Goal: Information Seeking & Learning: Learn about a topic

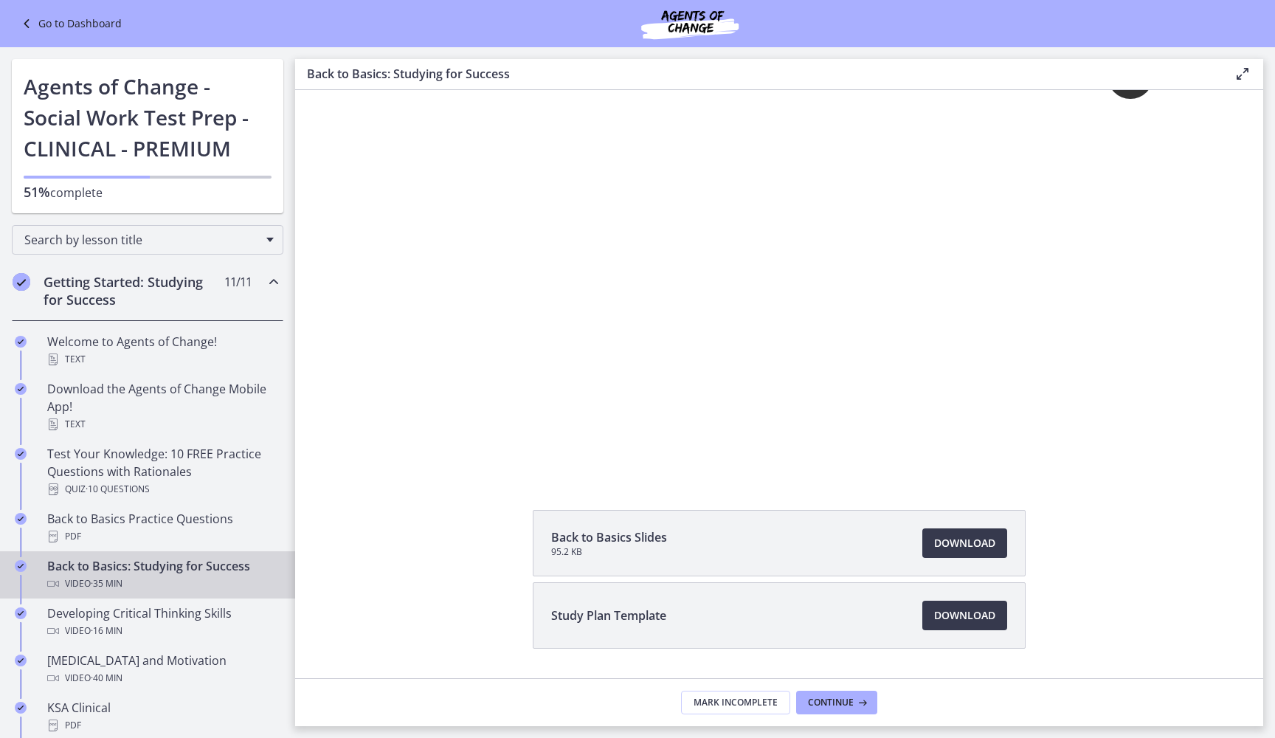
scroll to position [55, 0]
click at [810, 680] on span "Continue" at bounding box center [831, 703] width 46 height 12
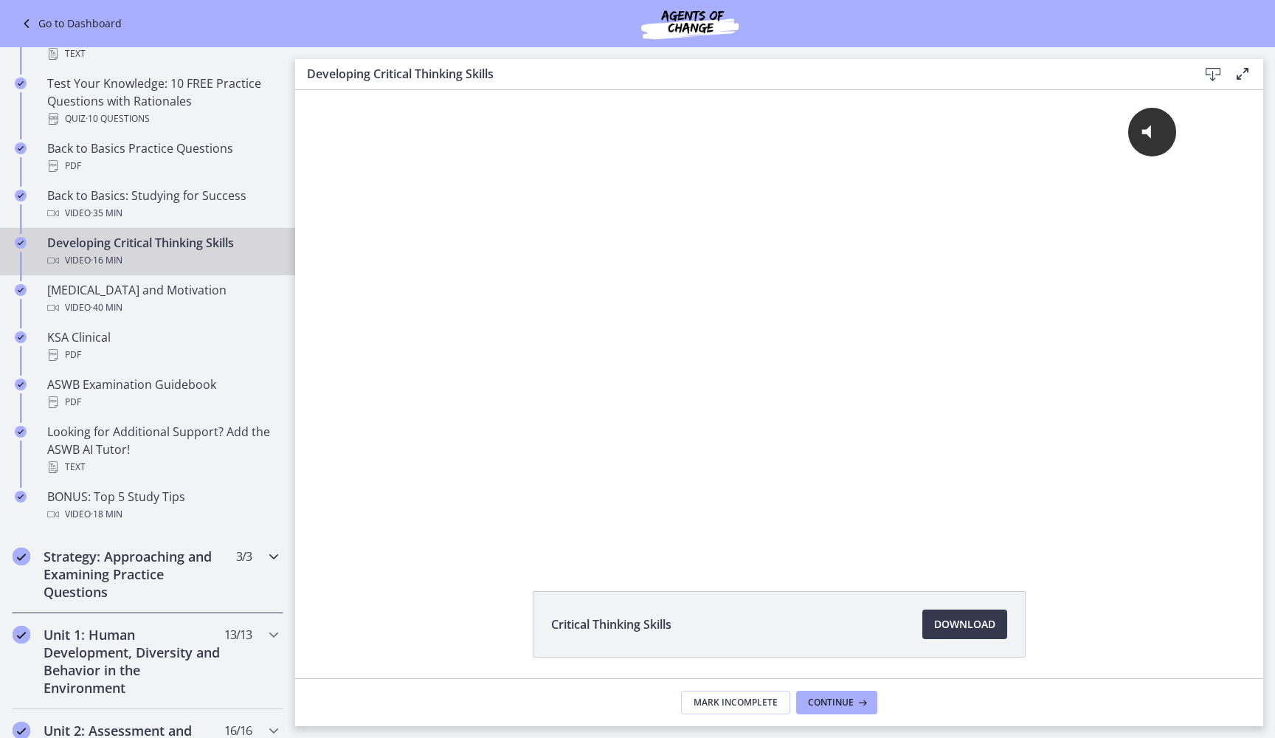
scroll to position [371, 0]
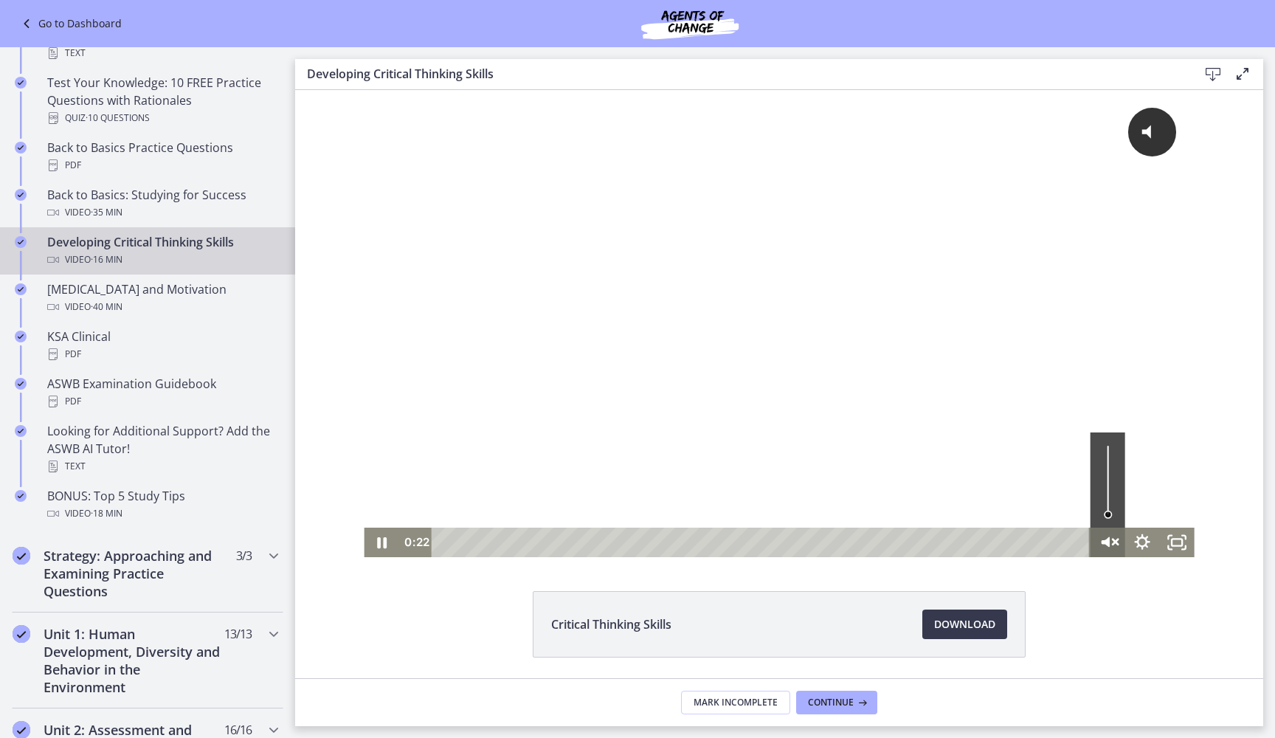
click at [810, 538] on icon "Unmute" at bounding box center [1107, 542] width 41 height 35
click at [677, 348] on div at bounding box center [779, 323] width 830 height 467
click at [393, 542] on icon "Play Video" at bounding box center [382, 543] width 35 height 30
click at [389, 542] on icon "Pause" at bounding box center [381, 543] width 35 height 30
click at [374, 528] on icon "Play Video" at bounding box center [382, 542] width 41 height 35
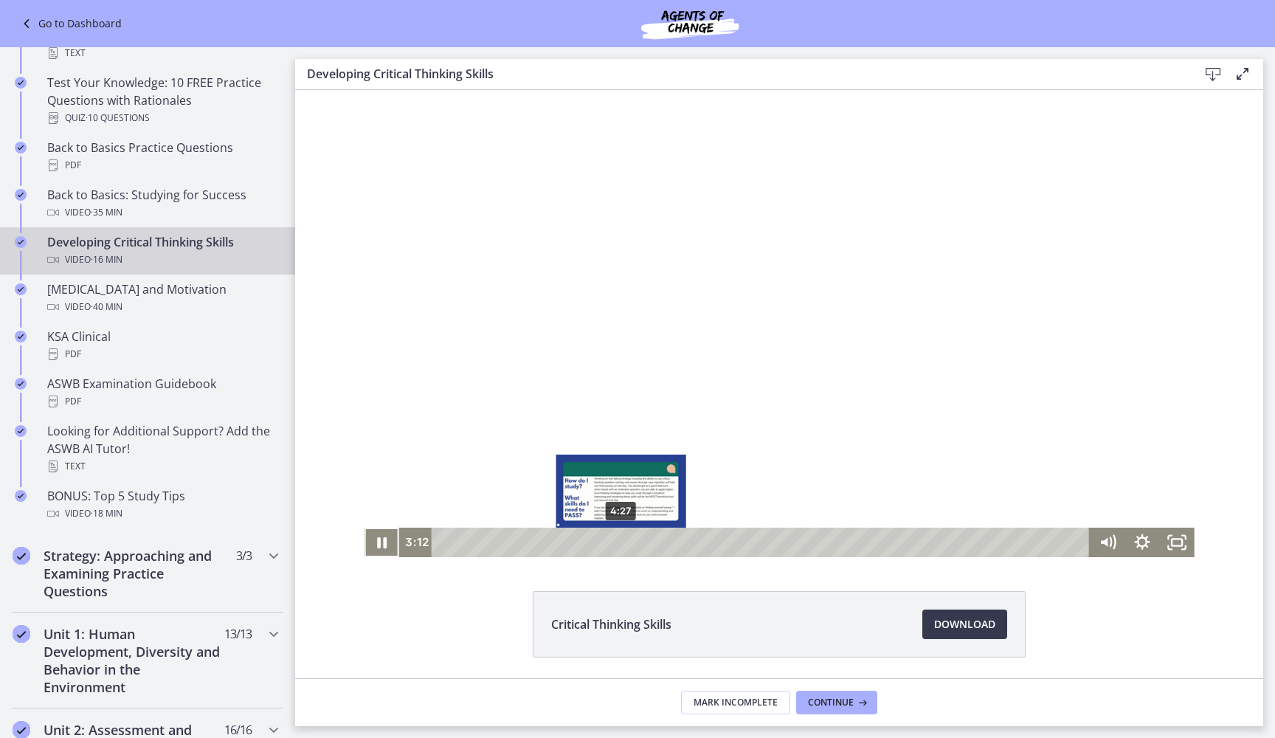
click at [621, 545] on div "4:27" at bounding box center [764, 543] width 638 height 30
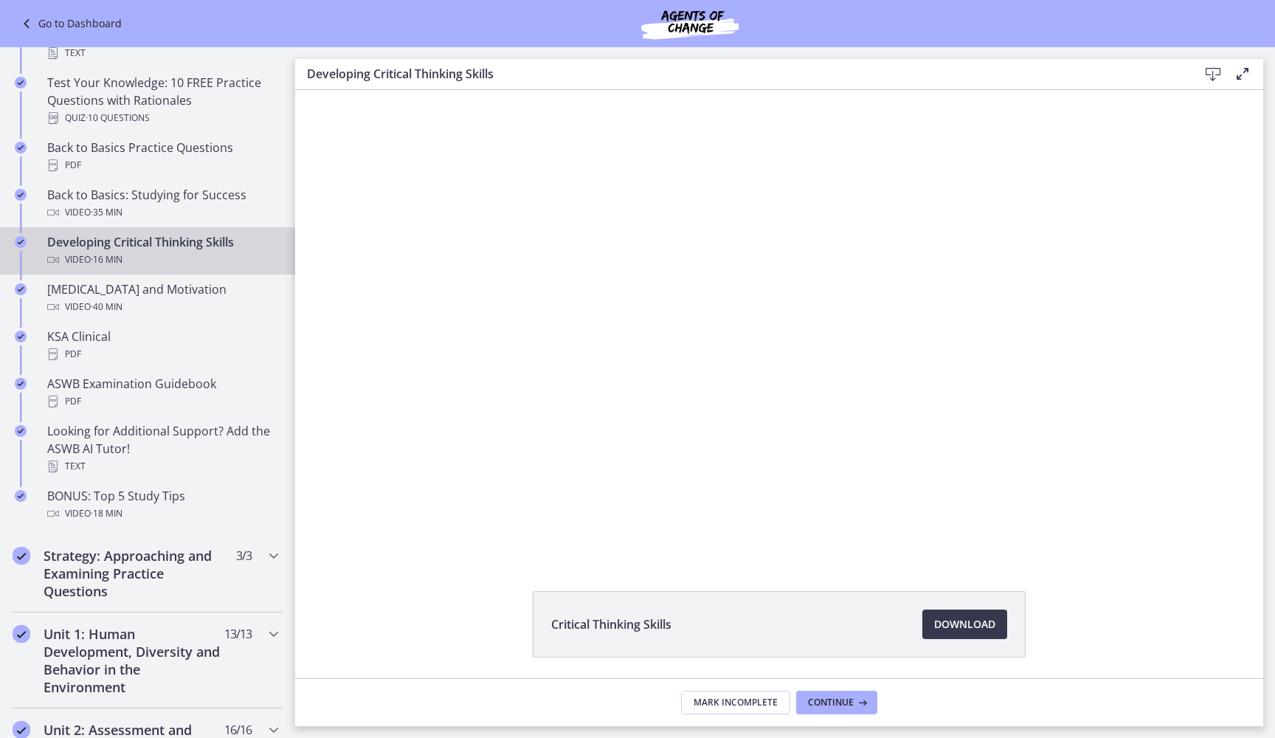
click at [810, 680] on footer "Mark Incomplete Continue" at bounding box center [779, 702] width 968 height 48
click at [810, 680] on span "Continue" at bounding box center [831, 703] width 46 height 12
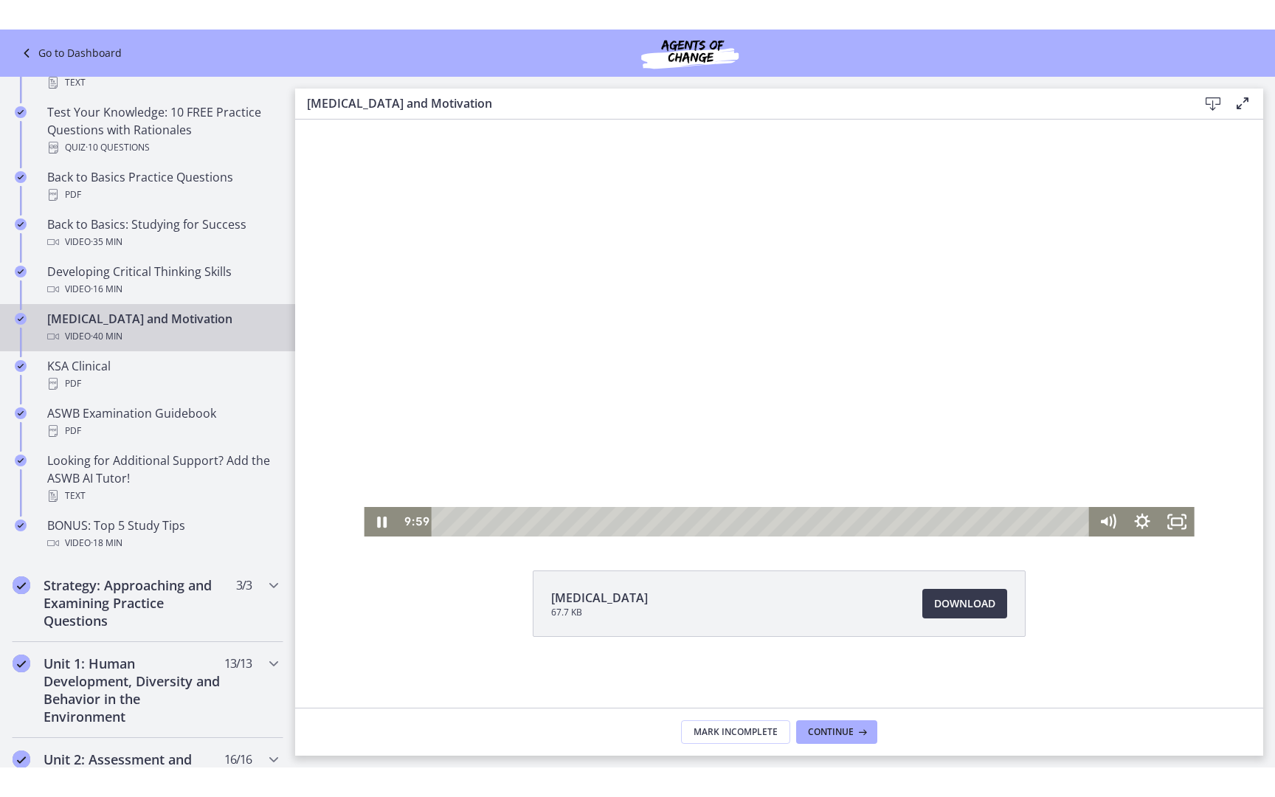
scroll to position [50, 0]
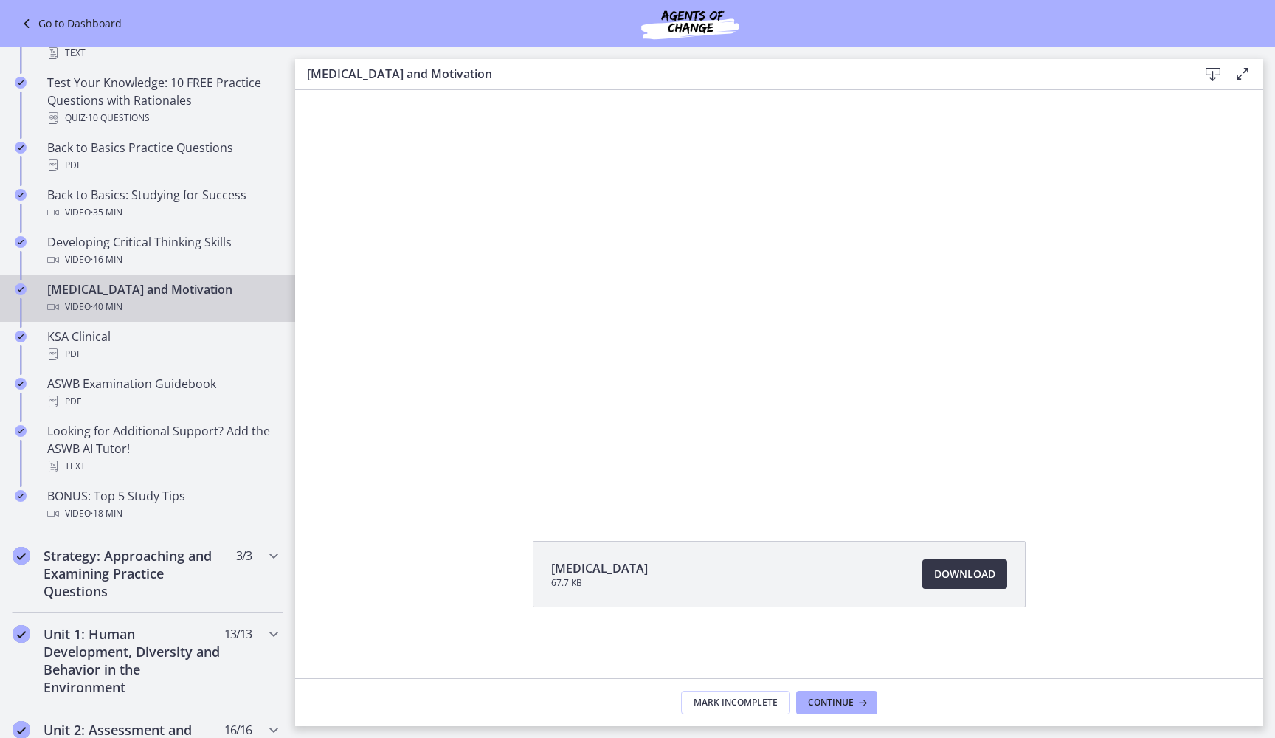
click at [810, 576] on span "Download Opens in a new window" at bounding box center [964, 574] width 61 height 18
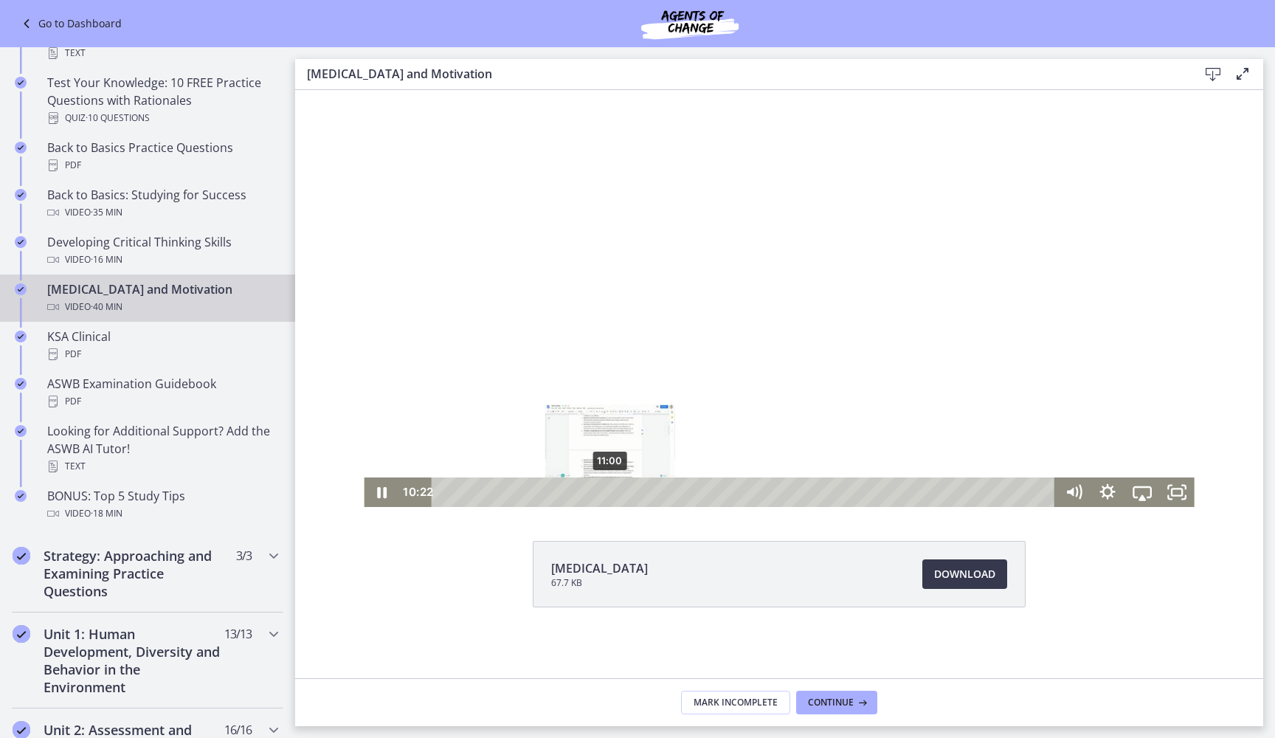
click at [610, 491] on div "11:00" at bounding box center [746, 492] width 603 height 30
click at [615, 490] on div "Playbar" at bounding box center [615, 492] width 10 height 10
click at [623, 490] on div "11:50" at bounding box center [746, 492] width 603 height 30
click at [377, 486] on icon "Pause" at bounding box center [381, 492] width 35 height 30
click at [373, 485] on icon "Play Video" at bounding box center [382, 491] width 41 height 35
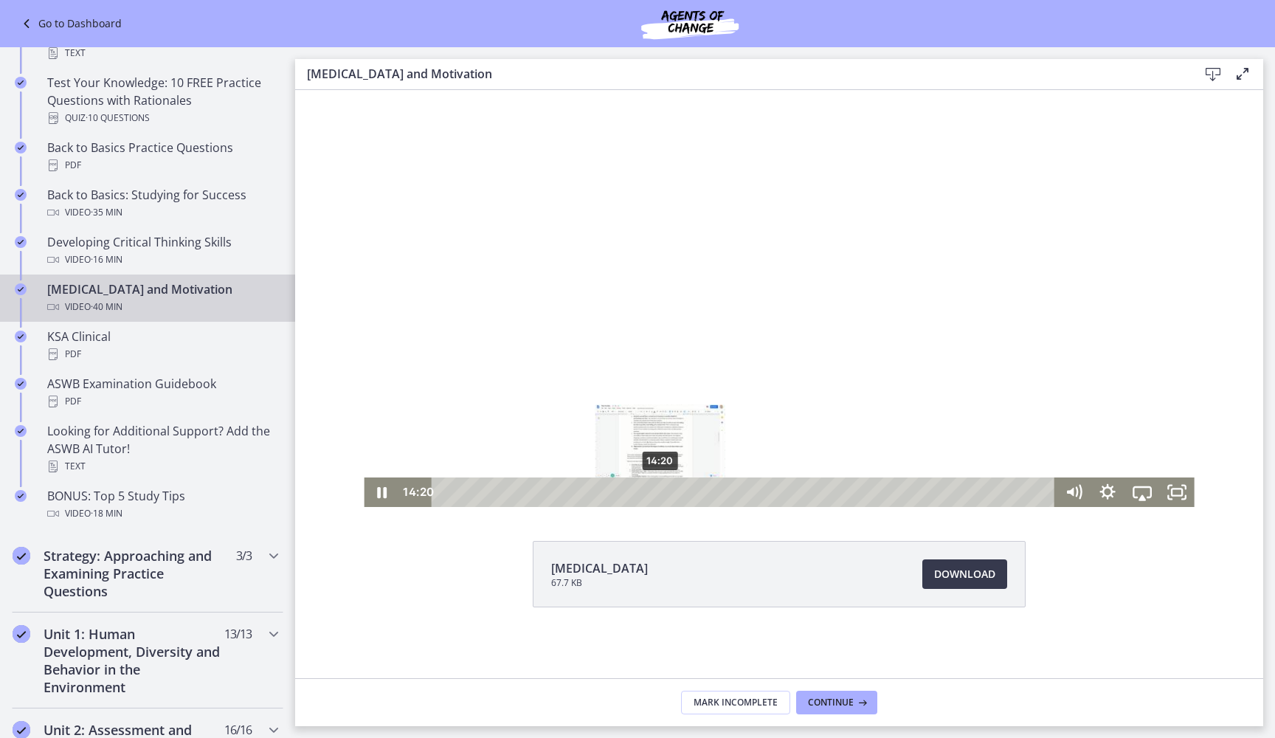
click at [660, 490] on div "14:20" at bounding box center [746, 492] width 603 height 30
click at [675, 491] on div "15:19" at bounding box center [746, 492] width 603 height 30
click at [686, 491] on div "16:03" at bounding box center [746, 492] width 603 height 30
click at [710, 491] on div "17:34" at bounding box center [746, 492] width 603 height 30
click at [719, 489] on div "18:12" at bounding box center [746, 492] width 603 height 30
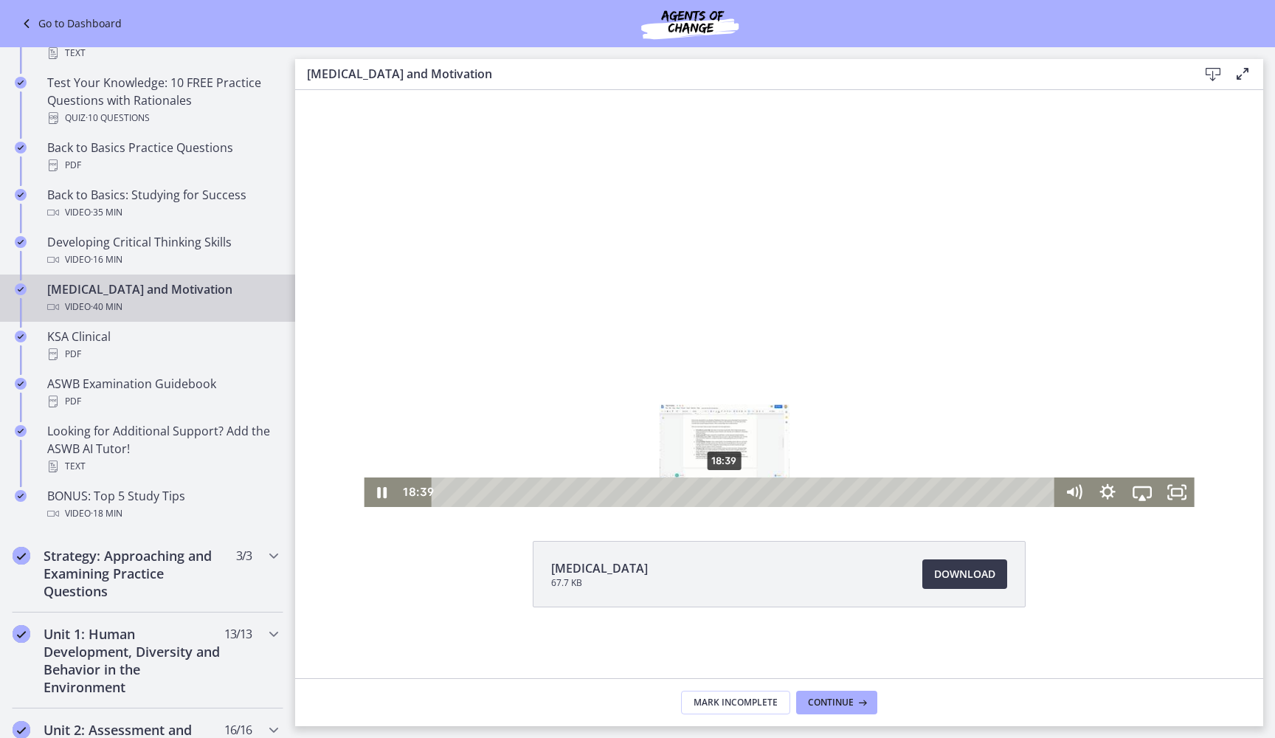
click at [725, 490] on div "18:39" at bounding box center [746, 492] width 603 height 30
click at [732, 490] on div "19:05" at bounding box center [746, 492] width 603 height 30
click at [741, 491] on div "19:40" at bounding box center [746, 492] width 603 height 30
click at [751, 492] on div "20:22" at bounding box center [746, 492] width 603 height 30
click at [763, 493] on div "21:09" at bounding box center [746, 492] width 603 height 30
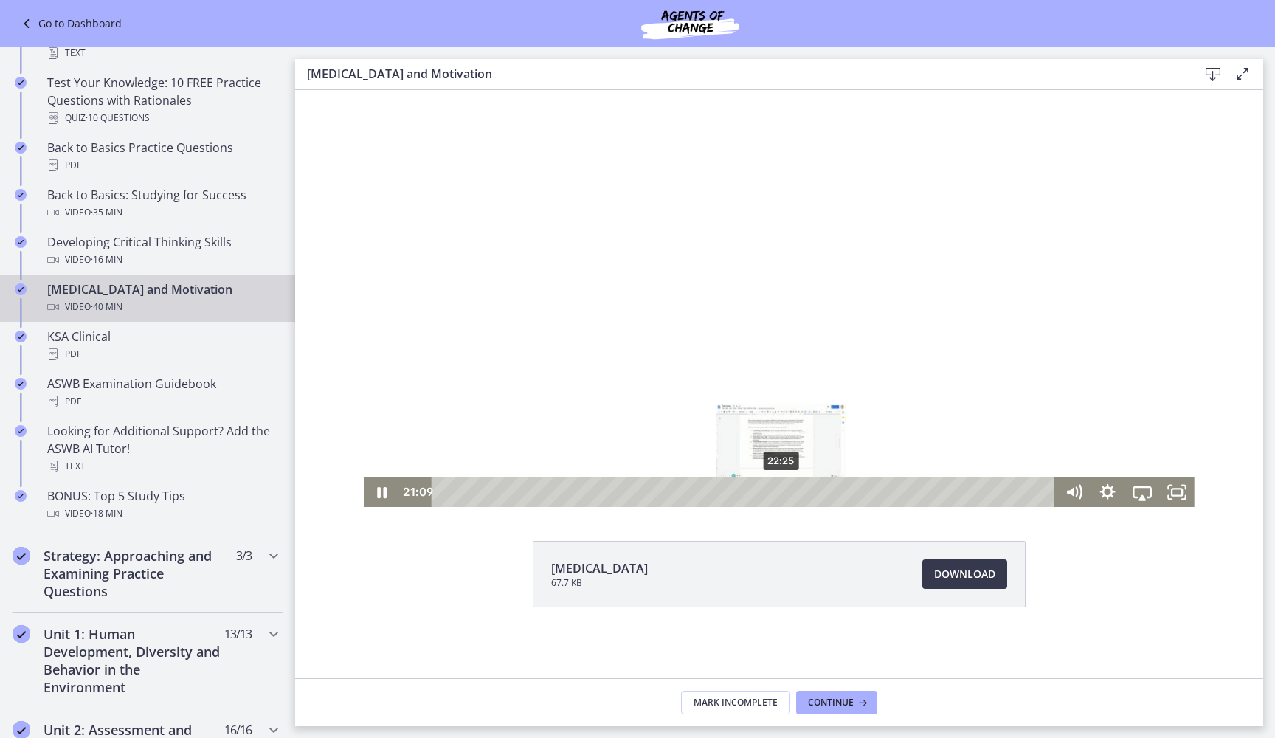
click at [783, 491] on div "22:25" at bounding box center [746, 492] width 603 height 30
click at [806, 493] on div "23:59" at bounding box center [746, 492] width 603 height 30
click at [810, 493] on div "25:39" at bounding box center [746, 492] width 603 height 30
click at [810, 497] on div "27:46" at bounding box center [746, 492] width 603 height 30
click at [810, 493] on div "26:44" at bounding box center [746, 492] width 603 height 30
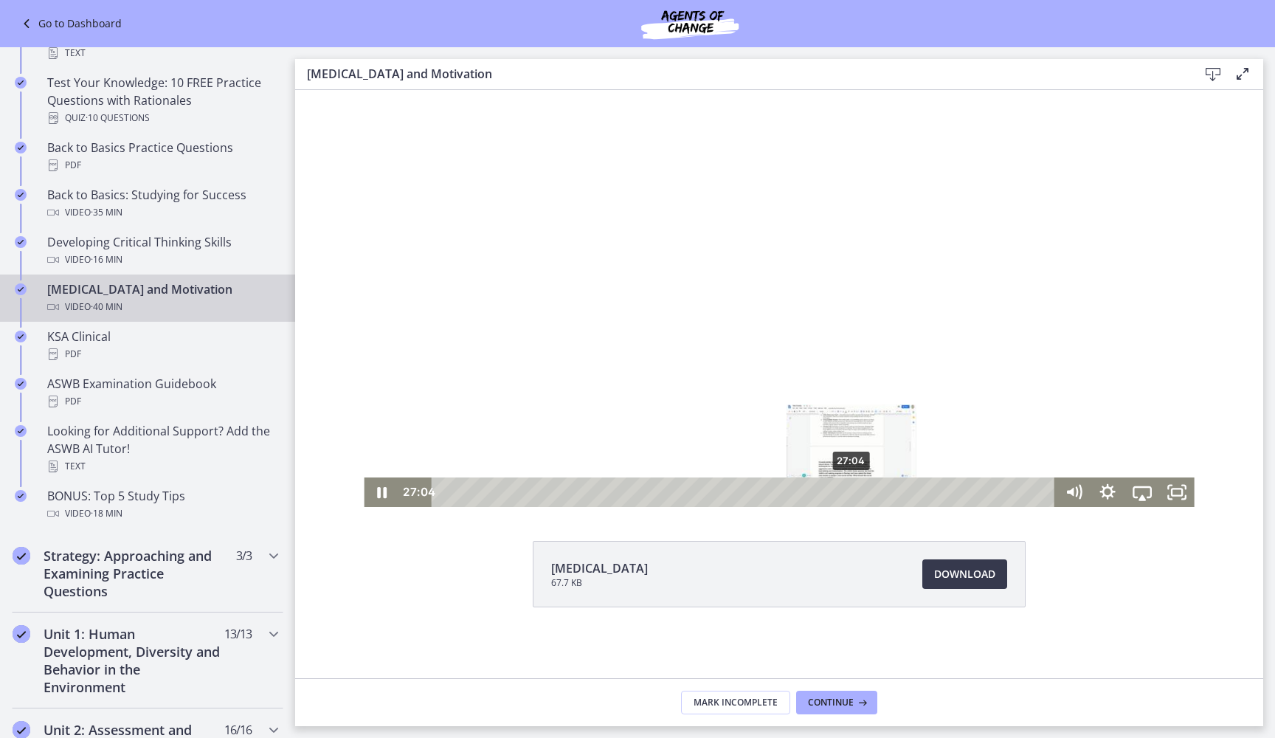
click at [810, 492] on div "27:04" at bounding box center [746, 492] width 603 height 30
click at [810, 479] on icon "Fullscreen" at bounding box center [1177, 492] width 35 height 30
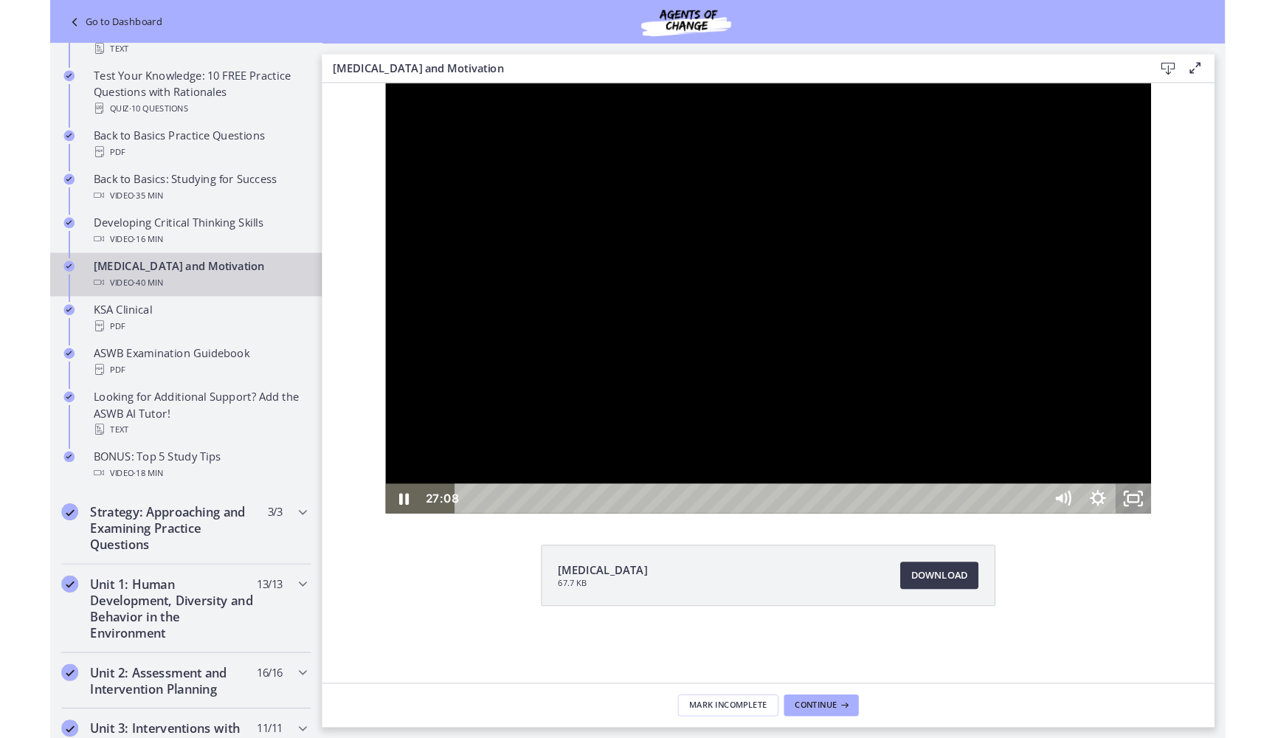
scroll to position [0, 0]
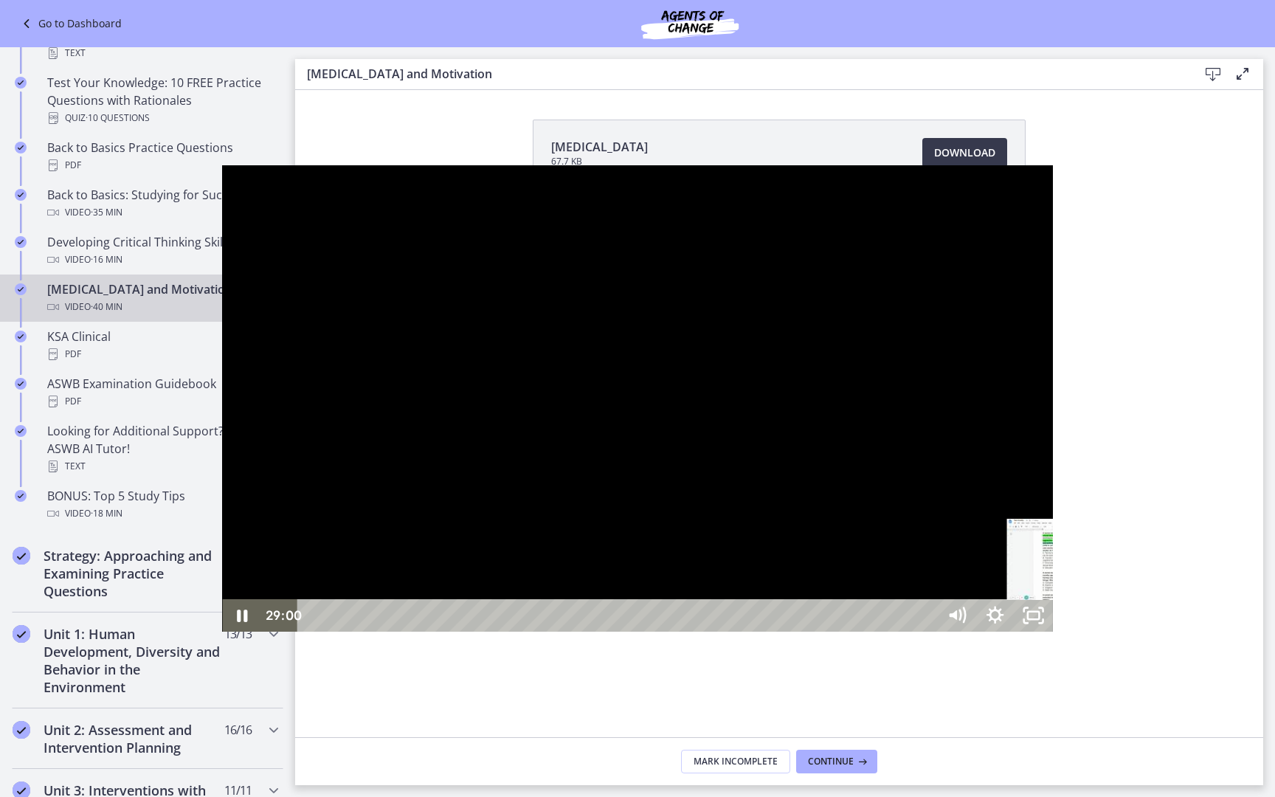
click at [810, 632] on div "29:00" at bounding box center [619, 615] width 616 height 32
click at [810, 632] on div "29:24" at bounding box center [619, 615] width 616 height 32
click at [810, 632] on div "29:42" at bounding box center [619, 615] width 616 height 32
click at [810, 632] on div "30:07" at bounding box center [619, 615] width 616 height 32
click at [810, 632] on div "30:29" at bounding box center [619, 615] width 616 height 32
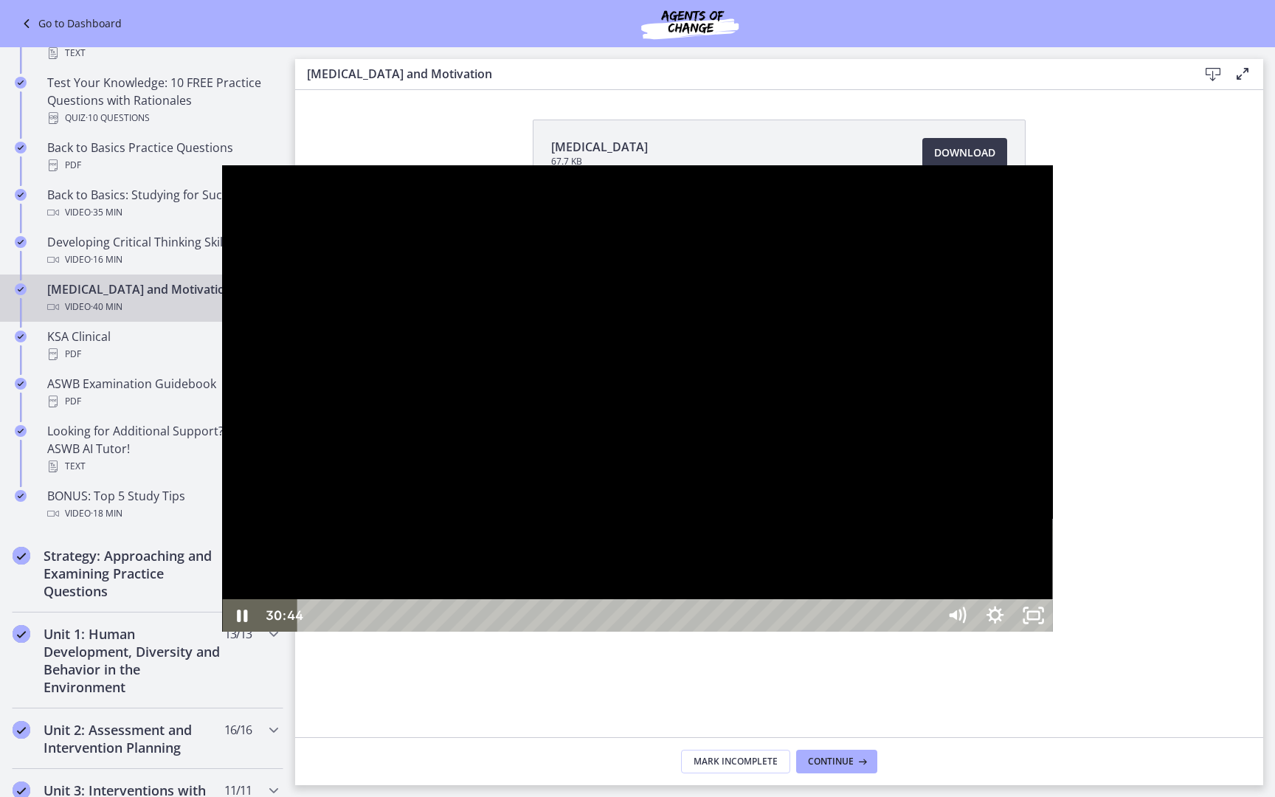
click at [810, 632] on div "30:44" at bounding box center [619, 615] width 616 height 32
click at [810, 621] on div "Playbar" at bounding box center [1129, 615] width 11 height 11
click at [810, 632] on div "31:13" at bounding box center [619, 615] width 616 height 32
click at [810, 621] on div "Playbar" at bounding box center [1141, 615] width 11 height 11
click at [810, 632] on div "31:46" at bounding box center [619, 615] width 616 height 32
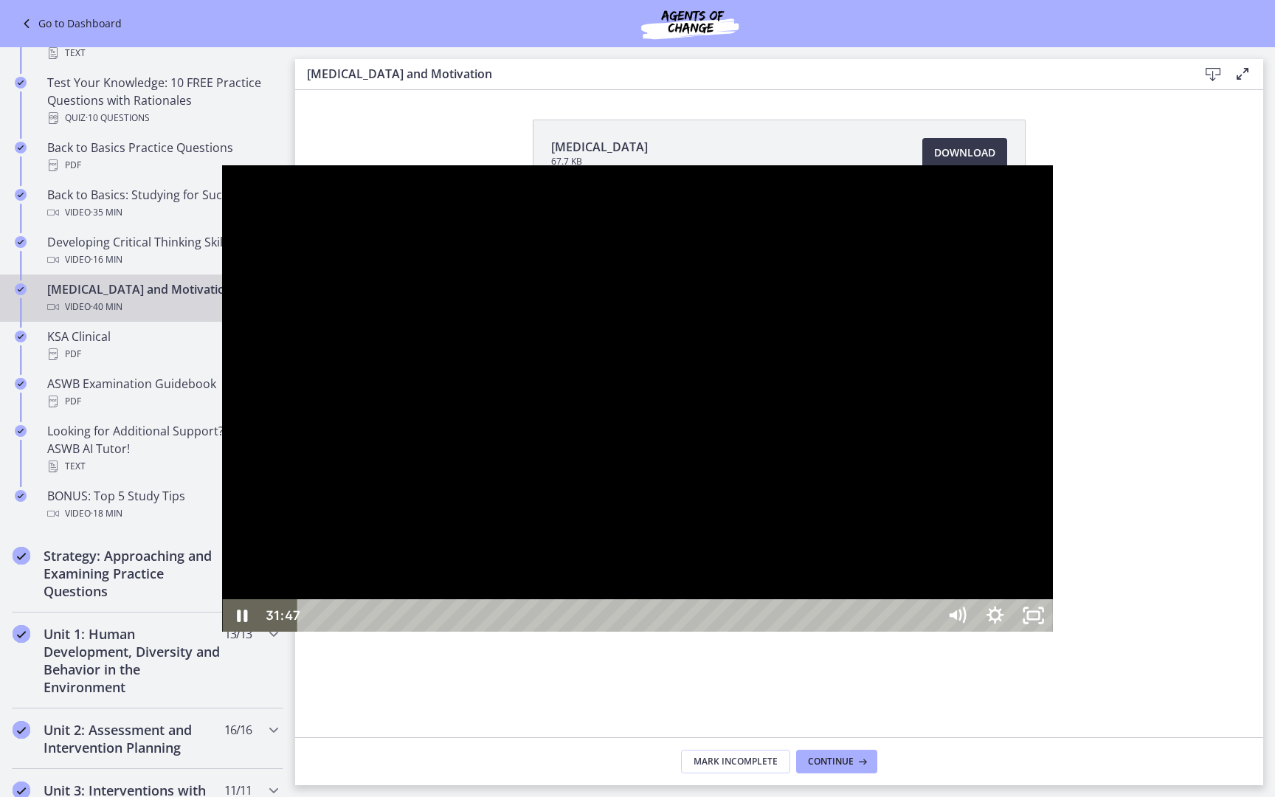
click at [810, 632] on div "32:06" at bounding box center [619, 615] width 616 height 32
click at [810, 632] on div "32:34" at bounding box center [619, 615] width 616 height 32
click at [810, 632] on div "33:10" at bounding box center [619, 615] width 616 height 32
click at [810, 553] on div at bounding box center [637, 398] width 830 height 467
click at [810, 426] on div at bounding box center [637, 398] width 830 height 467
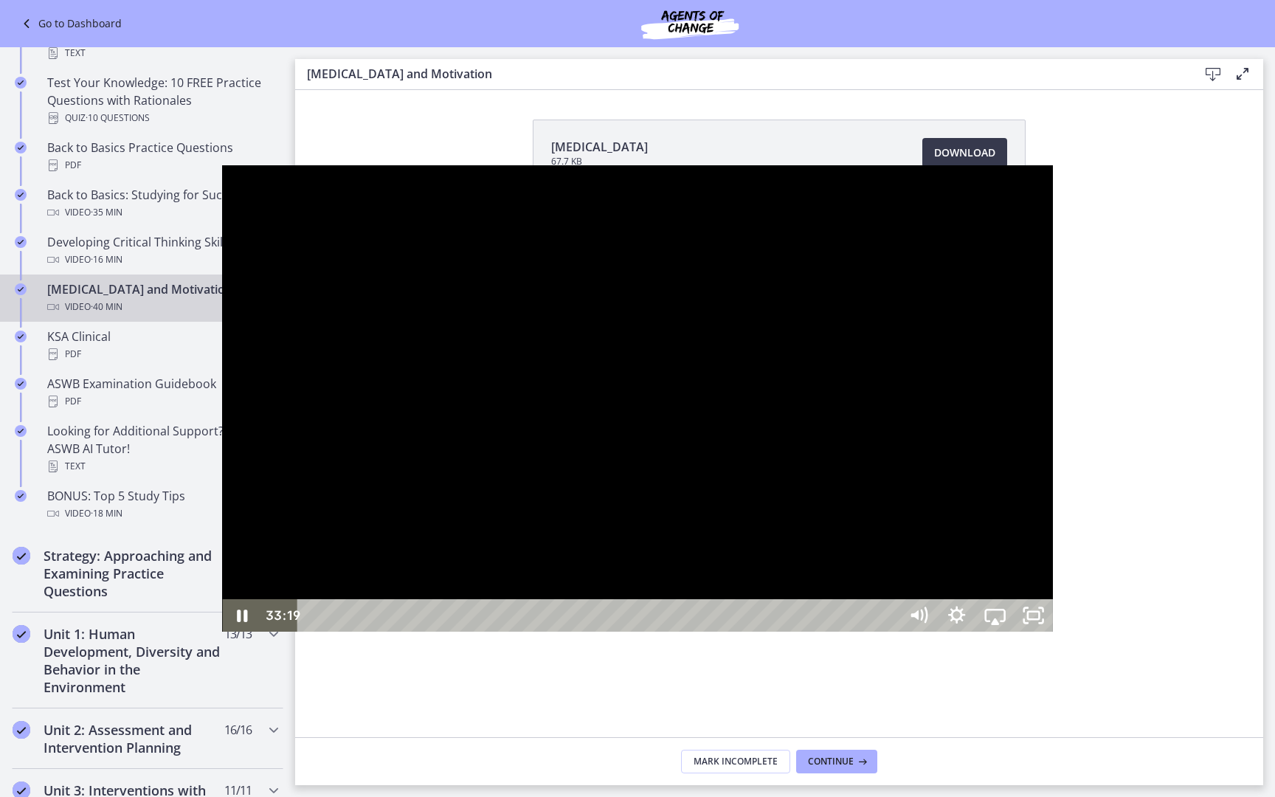
click at [810, 632] on div "33:39" at bounding box center [600, 615] width 578 height 32
click at [810, 632] on div "34:00" at bounding box center [600, 615] width 578 height 32
click at [810, 632] on div "34:40" at bounding box center [619, 615] width 616 height 32
click at [810, 632] on div "35:00" at bounding box center [619, 615] width 616 height 32
click at [810, 632] on div "35:27" at bounding box center [619, 615] width 616 height 32
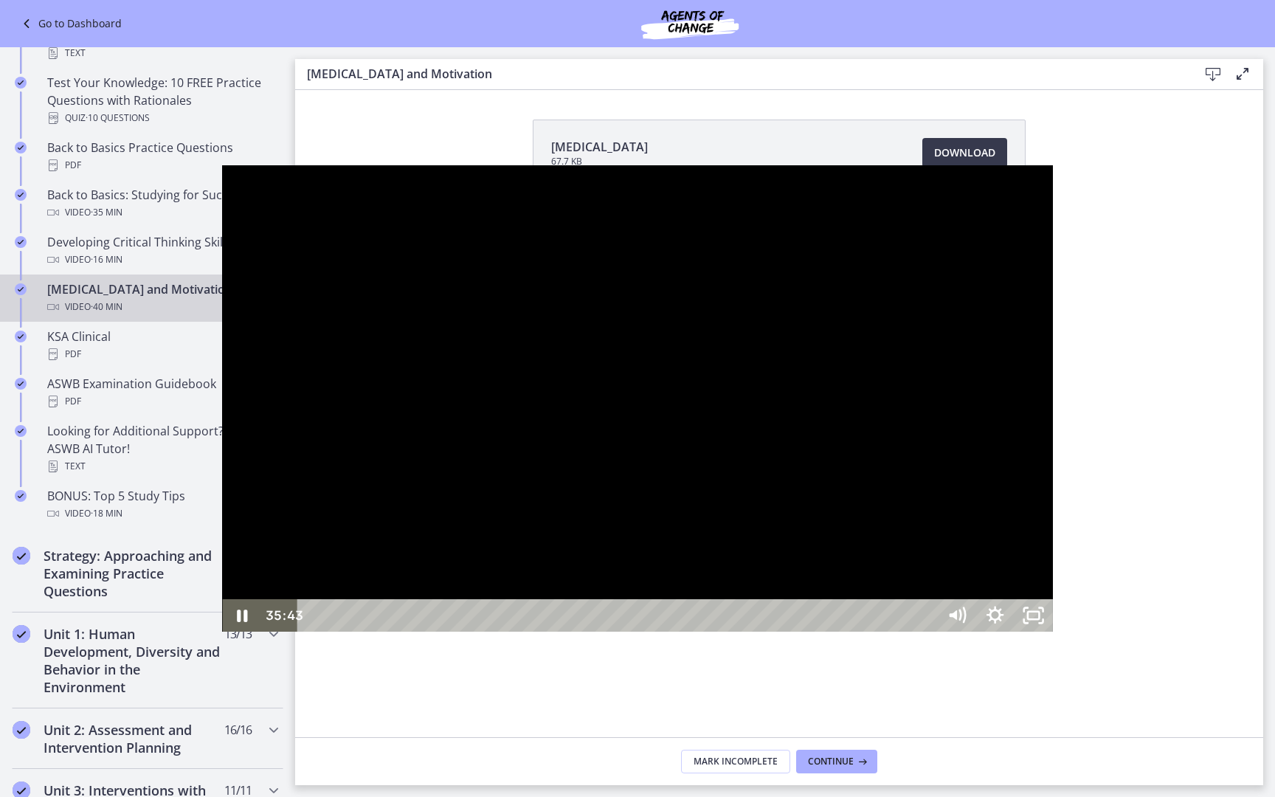
click at [810, 632] on div "35:43" at bounding box center [619, 615] width 616 height 32
click at [810, 632] on div "35:57" at bounding box center [619, 615] width 616 height 32
click at [810, 632] on div "37:50" at bounding box center [619, 615] width 616 height 32
click at [810, 632] on div "38:16" at bounding box center [619, 615] width 616 height 32
click at [810, 632] on div "38:36" at bounding box center [619, 615] width 616 height 32
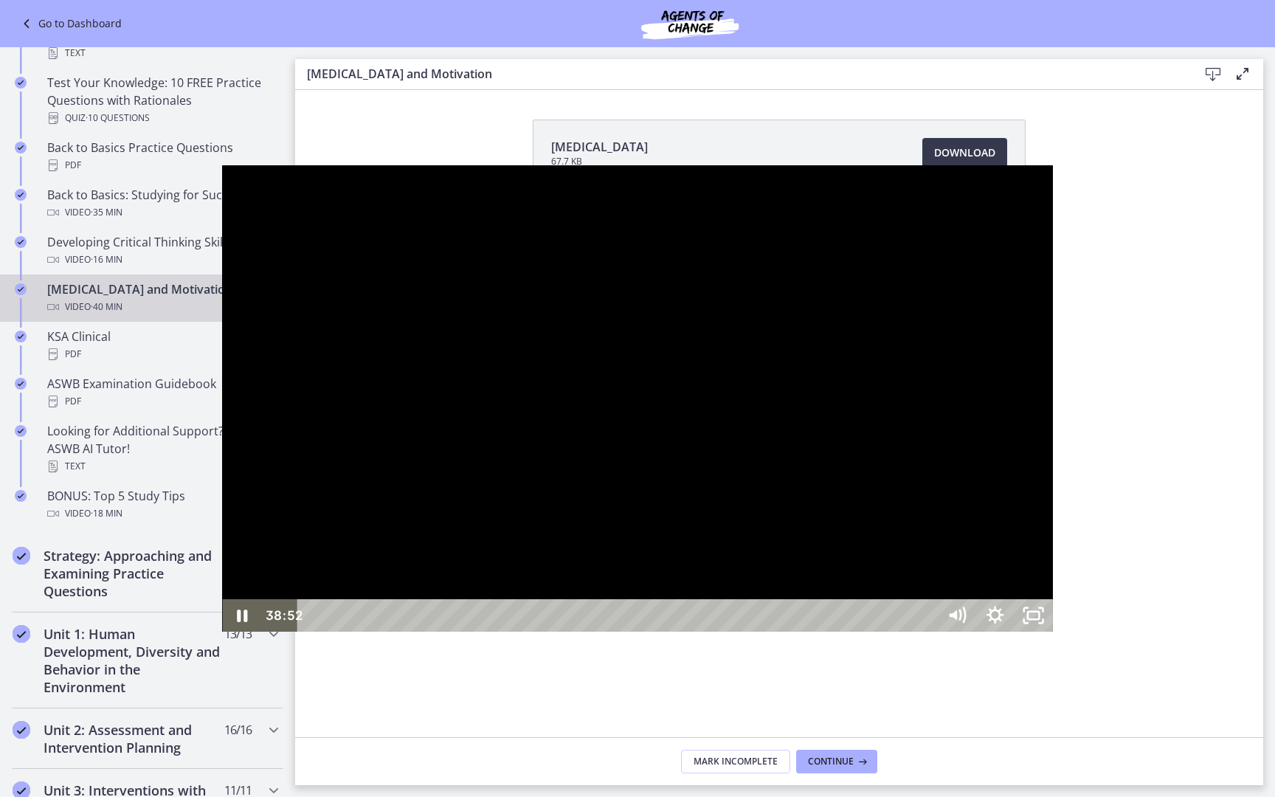
click at [810, 632] on div "38:52" at bounding box center [619, 615] width 616 height 32
click at [810, 632] on div "39:34" at bounding box center [619, 615] width 616 height 32
click at [810, 632] on div "39:54" at bounding box center [619, 615] width 616 height 32
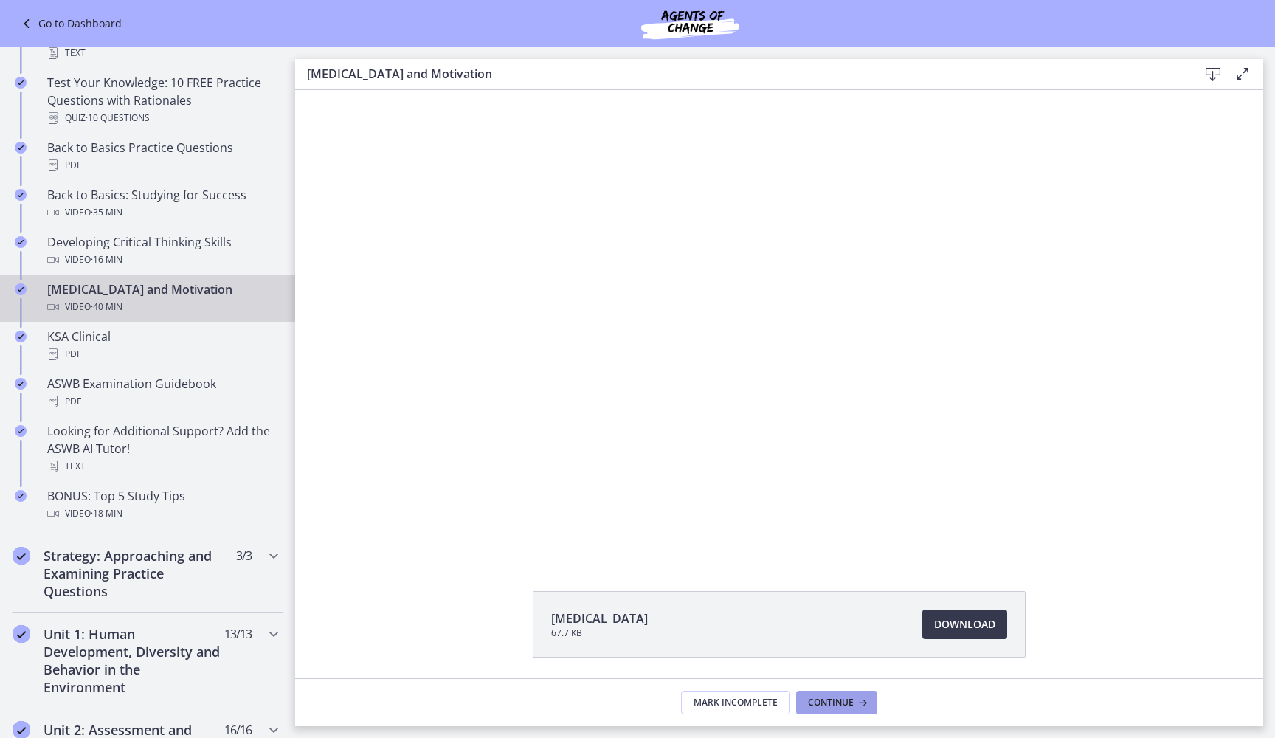
click at [807, 680] on button "Continue" at bounding box center [836, 703] width 81 height 24
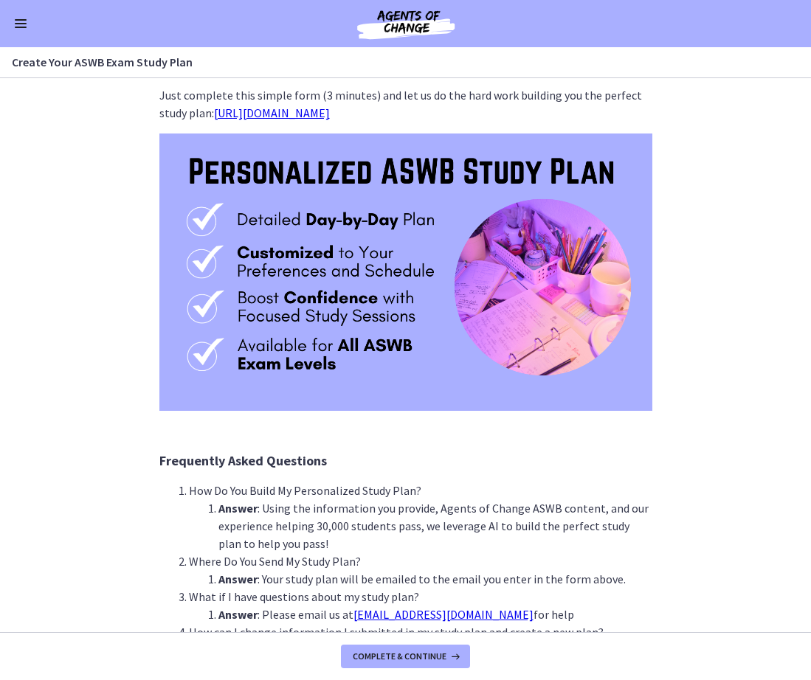
scroll to position [77, 0]
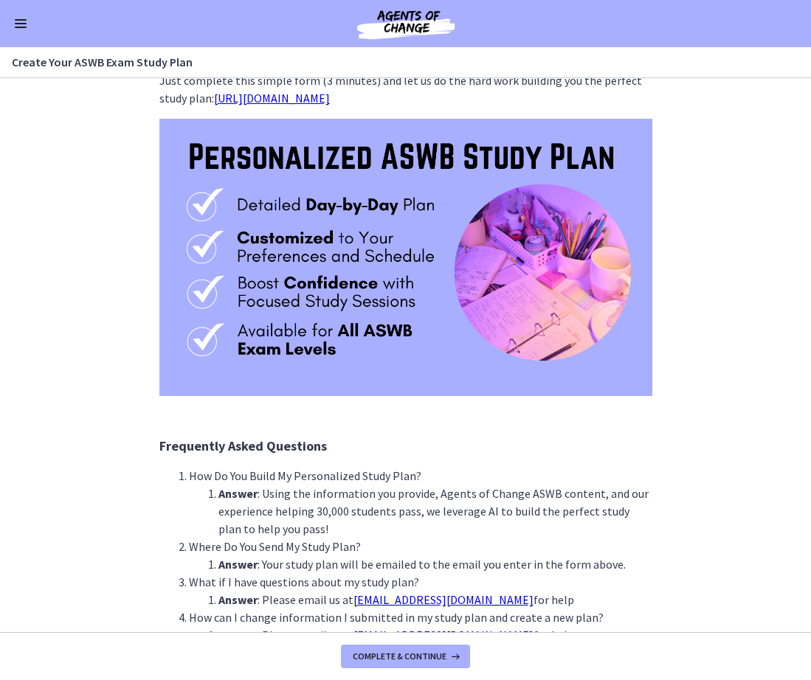
click at [469, 295] on img at bounding box center [405, 257] width 493 height 277
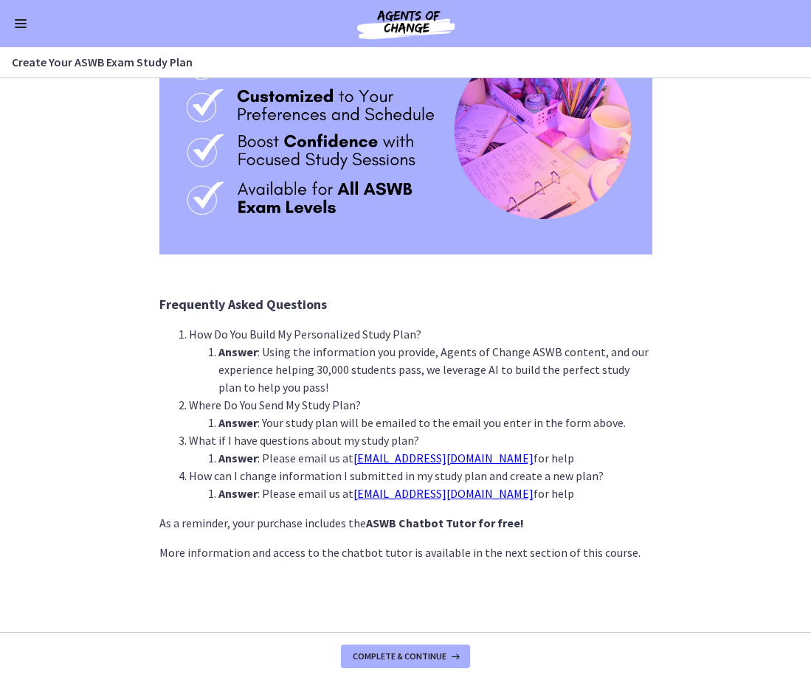
scroll to position [219, 0]
click at [435, 654] on span "Complete & continue" at bounding box center [400, 657] width 94 height 12
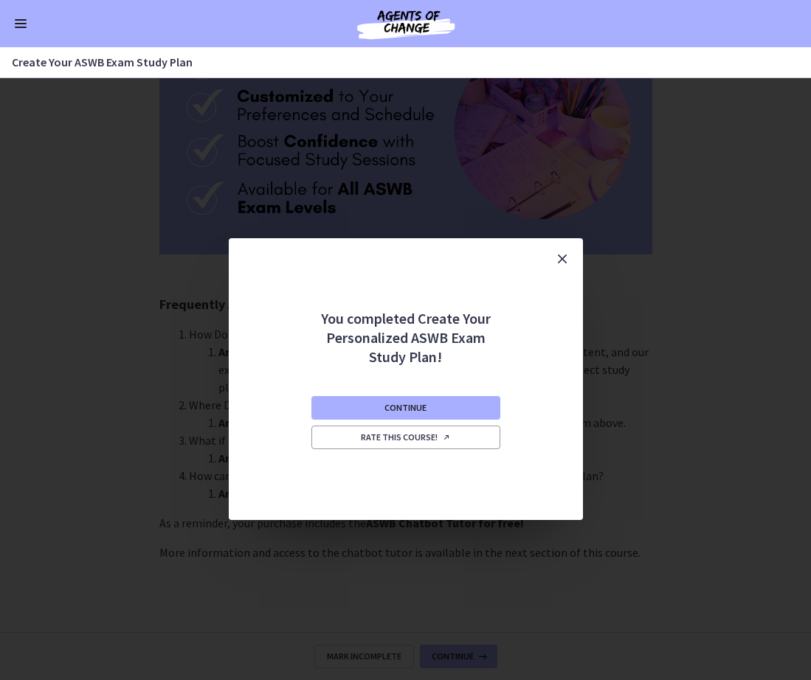
click at [560, 257] on icon "Close" at bounding box center [562, 259] width 18 height 18
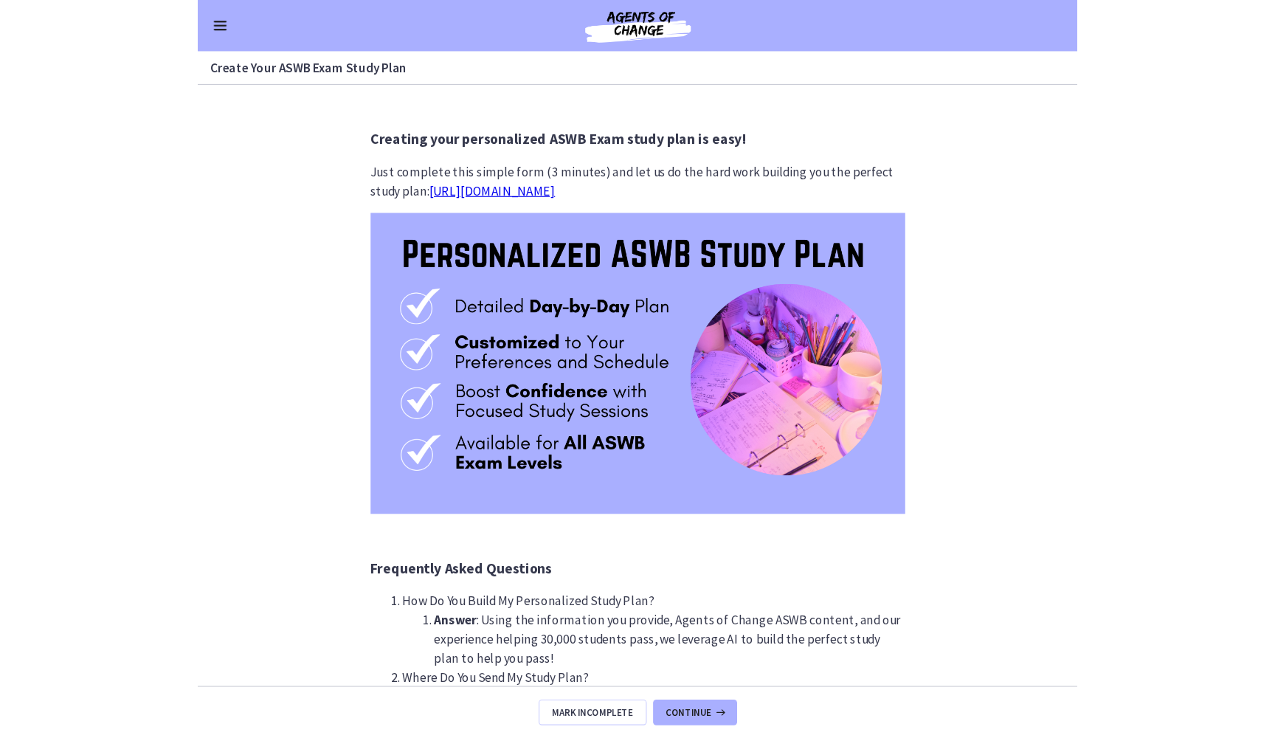
scroll to position [0, 0]
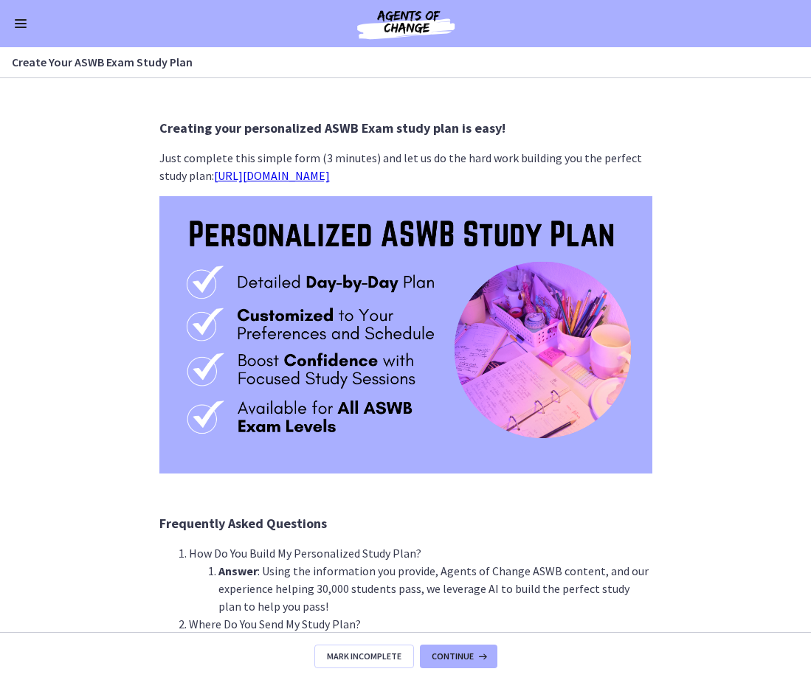
click at [289, 181] on link "[URL][DOMAIN_NAME]" at bounding box center [272, 175] width 116 height 15
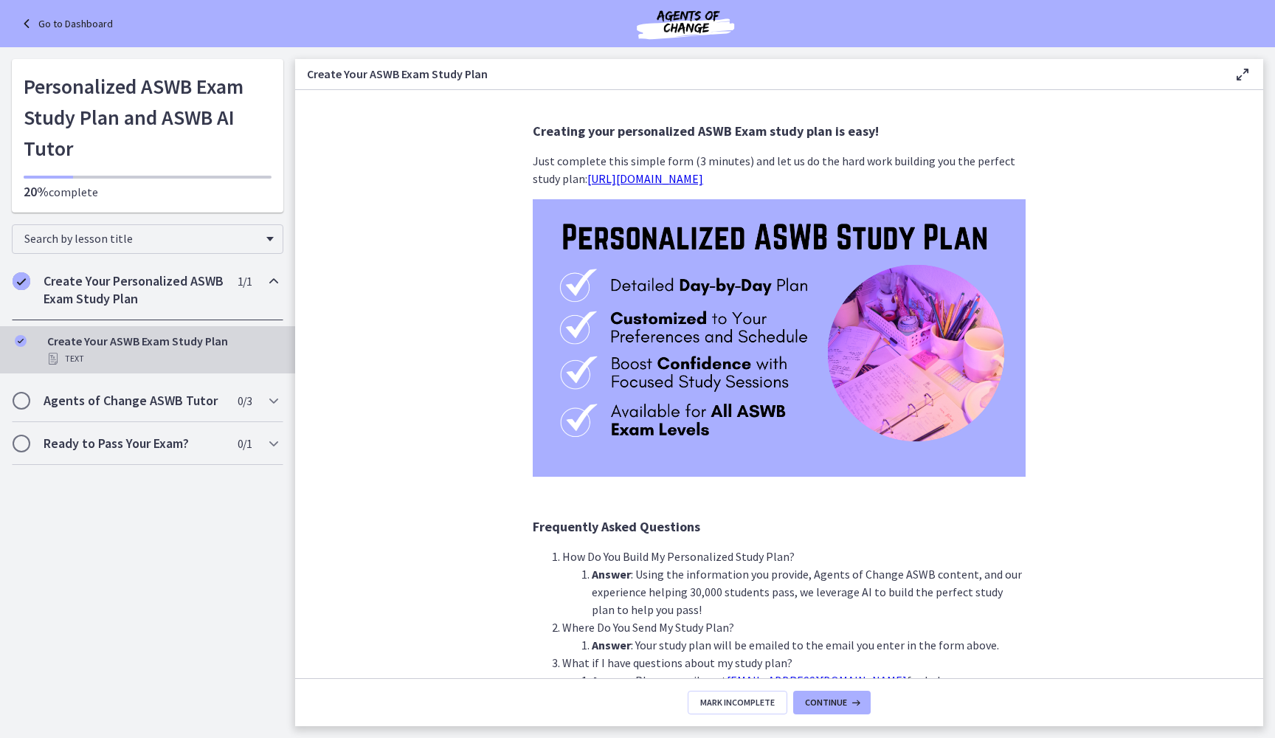
scroll to position [7, 0]
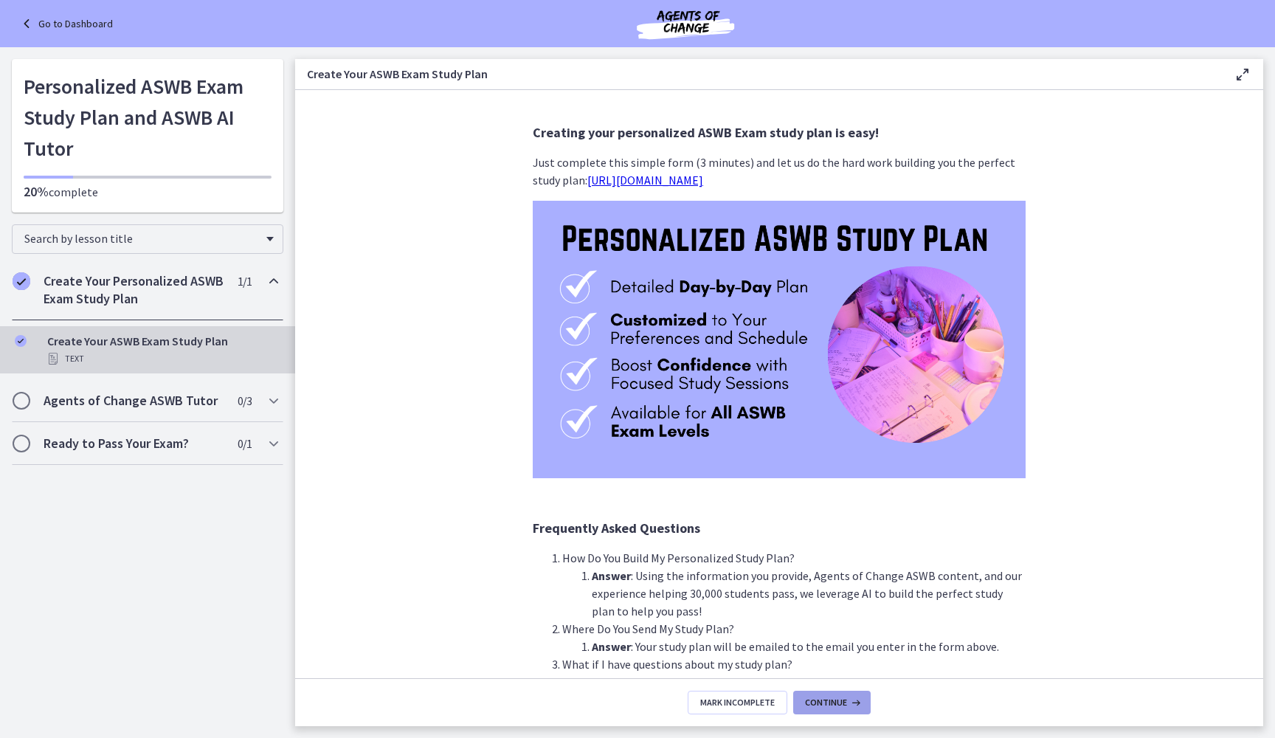
click at [810, 680] on span "Continue" at bounding box center [826, 703] width 42 height 12
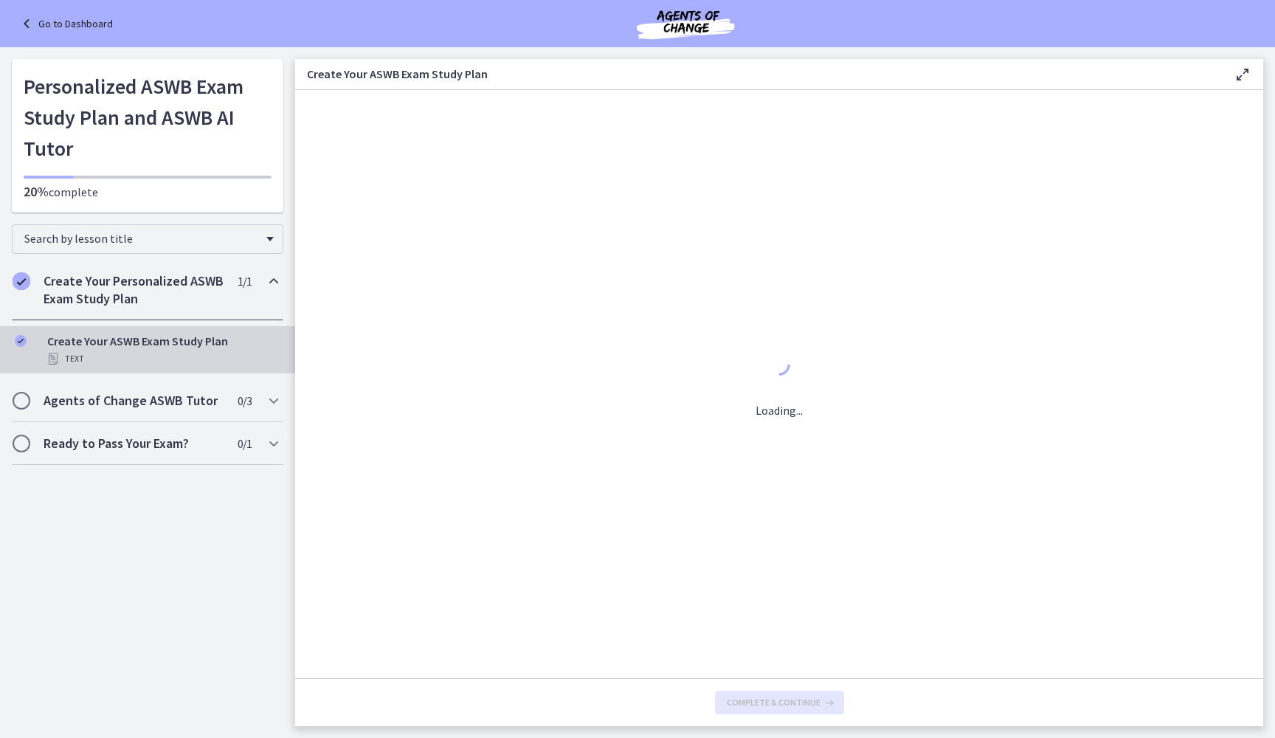
scroll to position [0, 0]
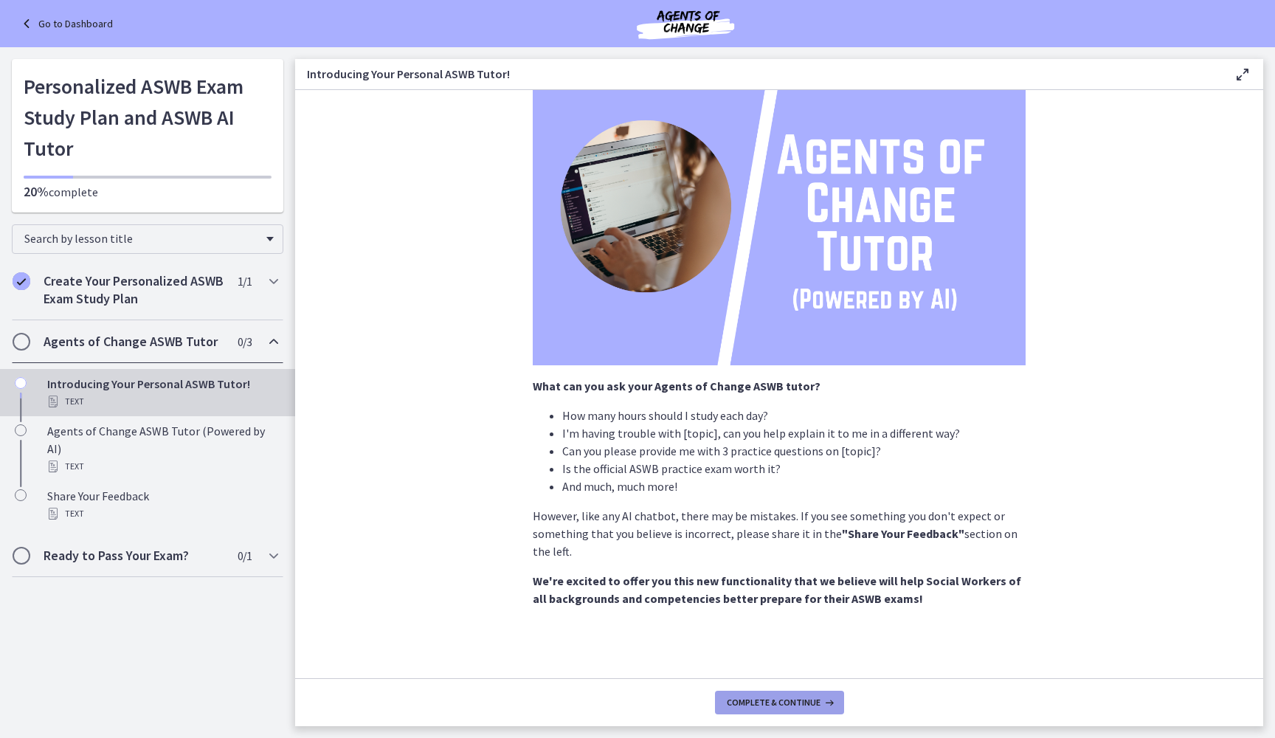
click at [742, 680] on span "Complete & continue" at bounding box center [774, 703] width 94 height 12
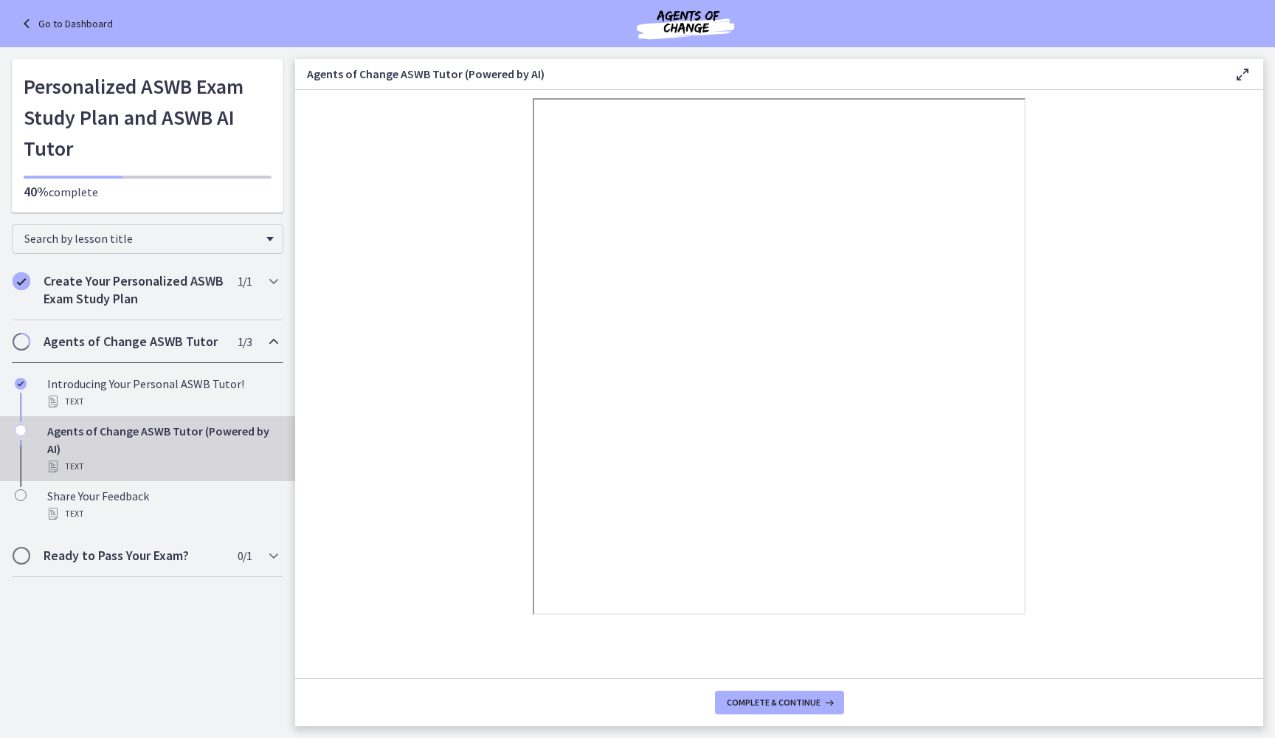
scroll to position [100, 0]
click at [754, 680] on span "Complete & continue" at bounding box center [774, 703] width 94 height 12
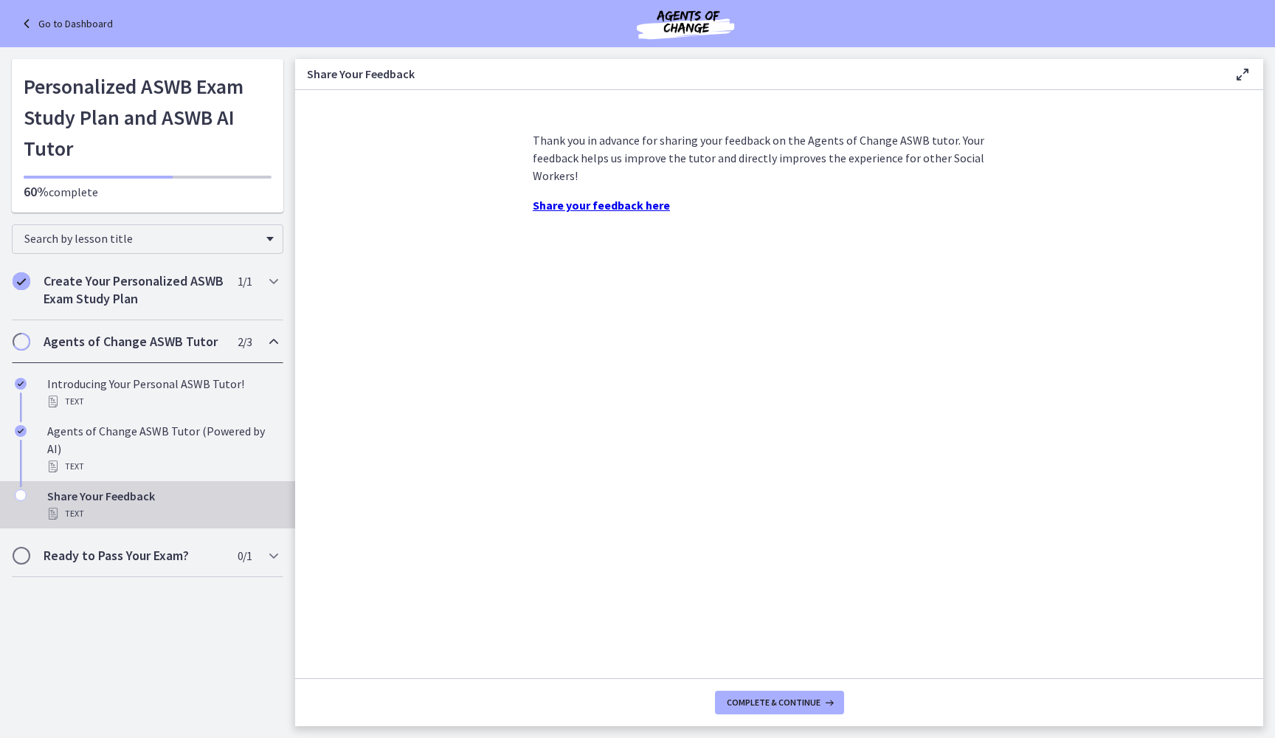
click at [754, 680] on span "Complete & continue" at bounding box center [774, 703] width 94 height 12
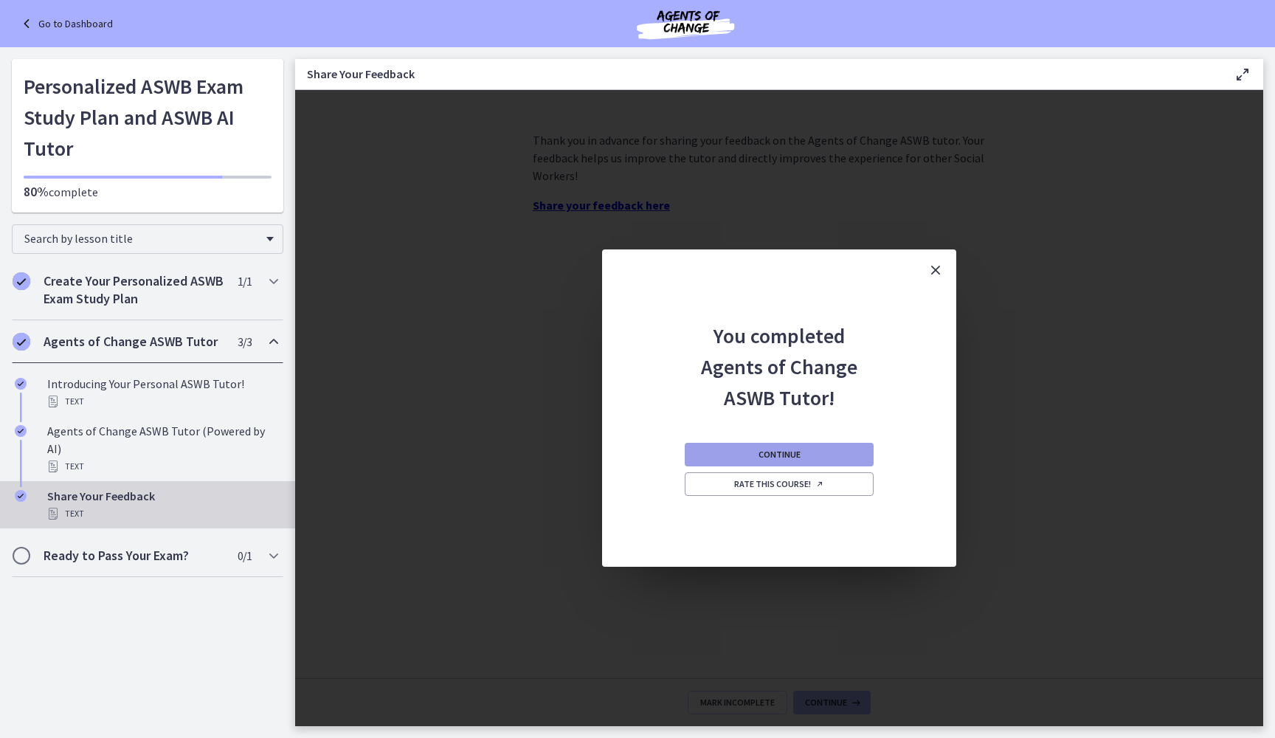
click at [742, 452] on button "Continue" at bounding box center [779, 455] width 189 height 24
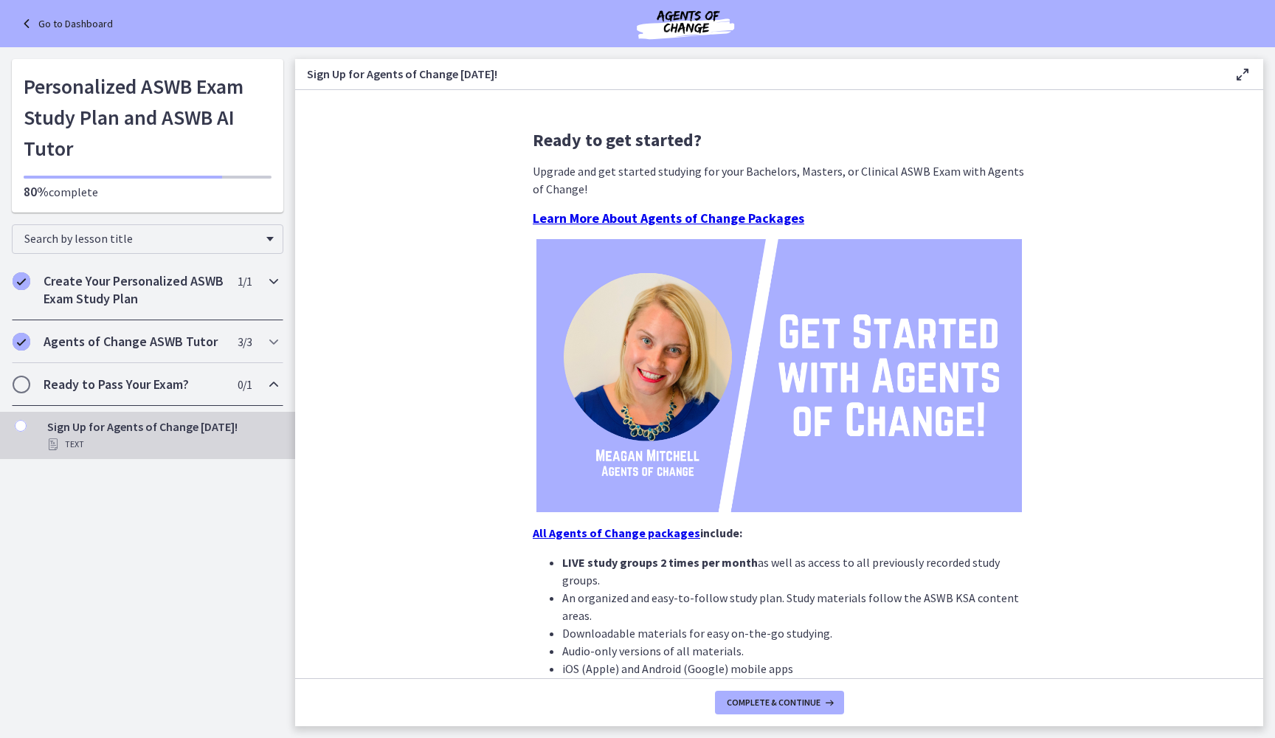
click at [139, 314] on div "Create Your Personalized ASWB Exam Study Plan 1 / 1 Completed" at bounding box center [148, 290] width 272 height 61
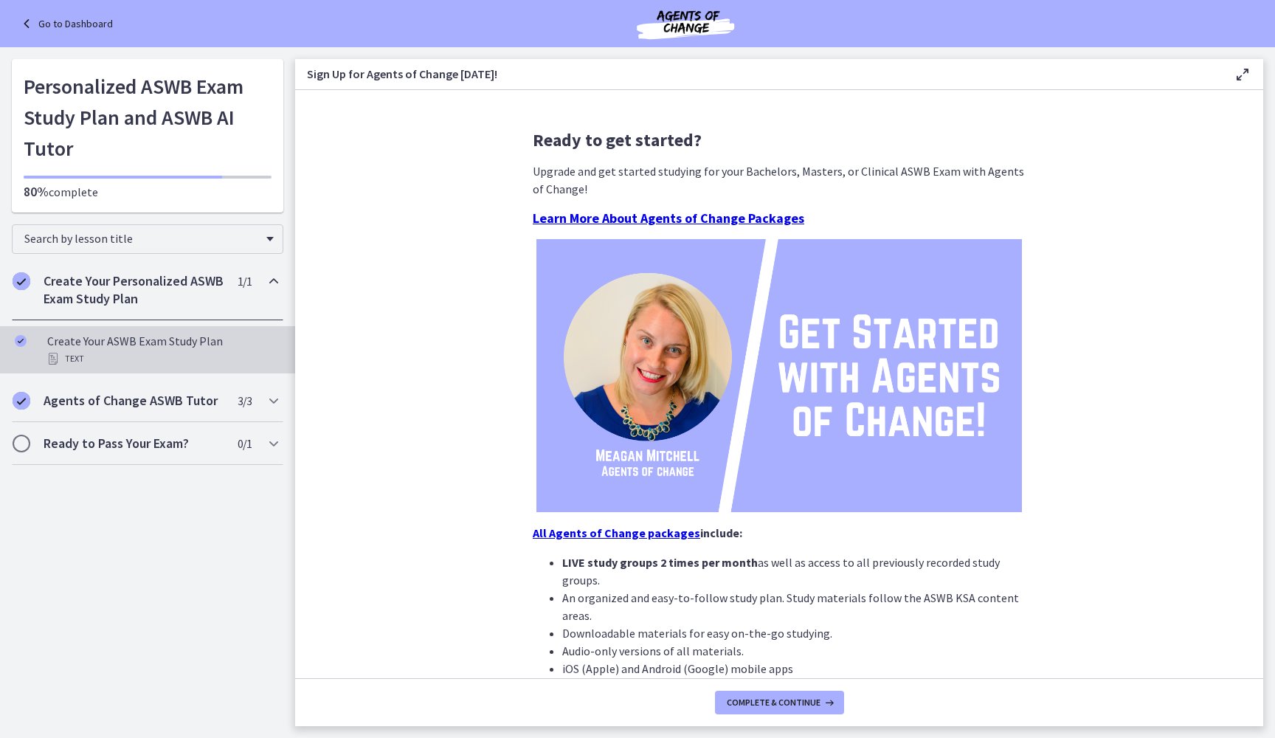
click at [137, 339] on div "Create Your ASWB Exam Study Plan Text" at bounding box center [162, 349] width 230 height 35
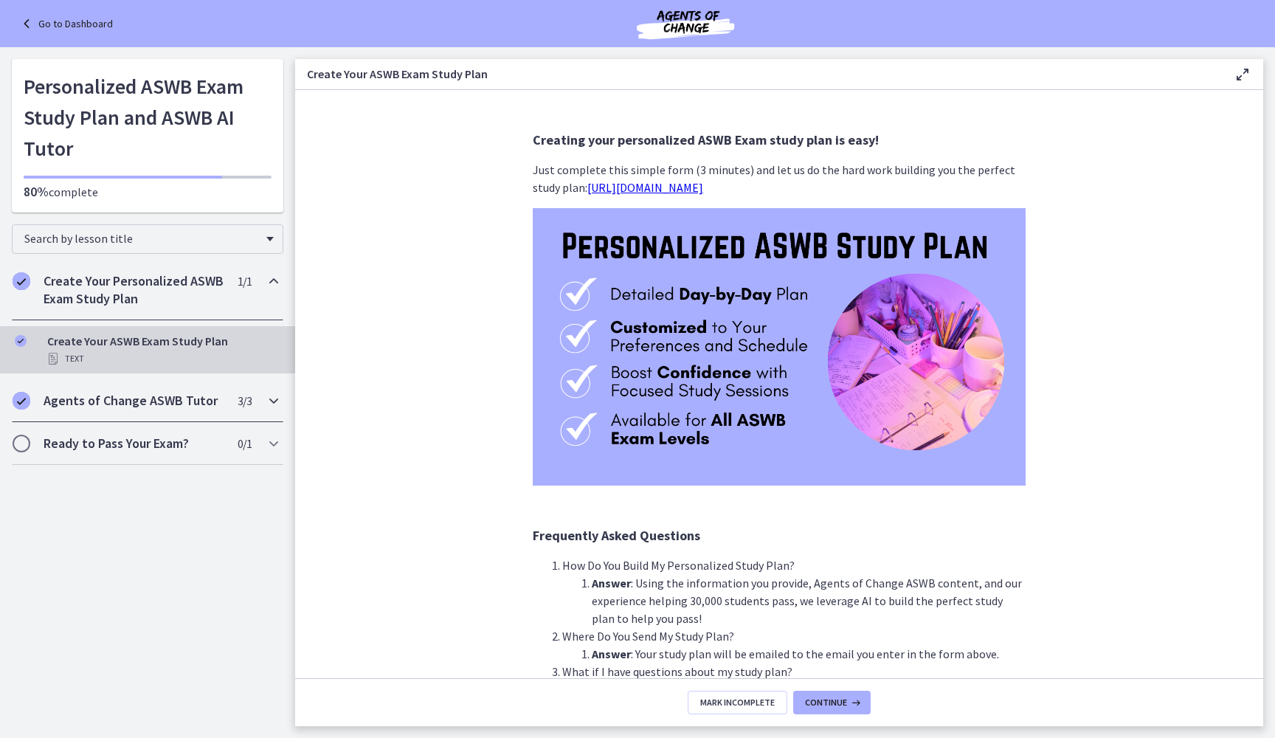
click at [182, 396] on h2 "Agents of Change ASWB Tutor" at bounding box center [134, 401] width 180 height 18
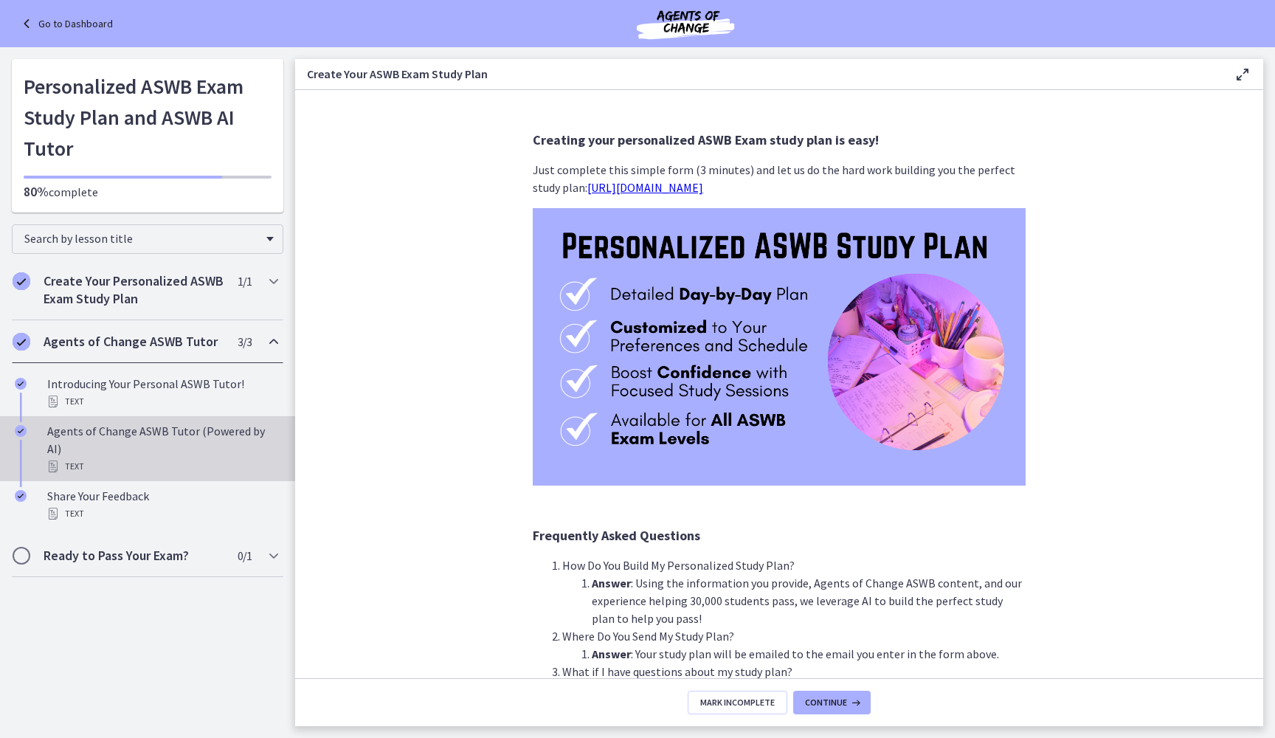
click at [218, 437] on div "Agents of Change ASWB Tutor (Powered by AI) Text" at bounding box center [162, 448] width 230 height 53
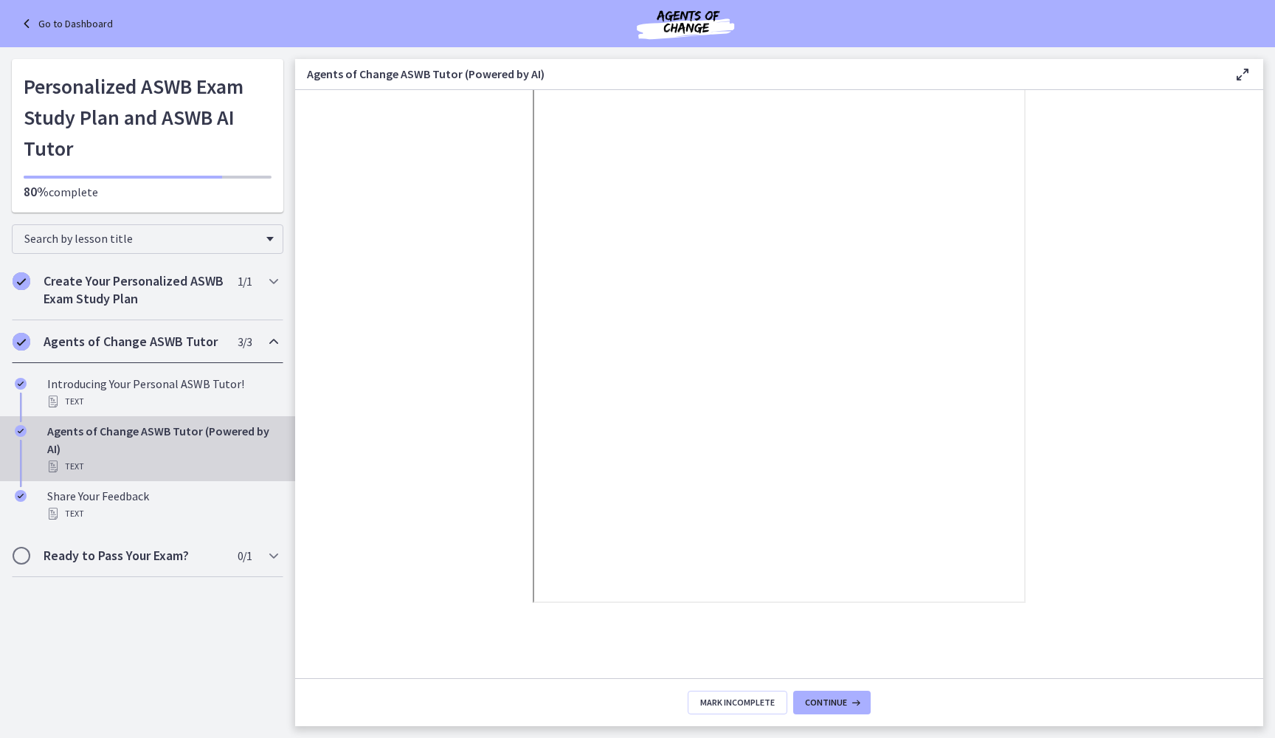
scroll to position [110, 0]
